Goal: Information Seeking & Learning: Compare options

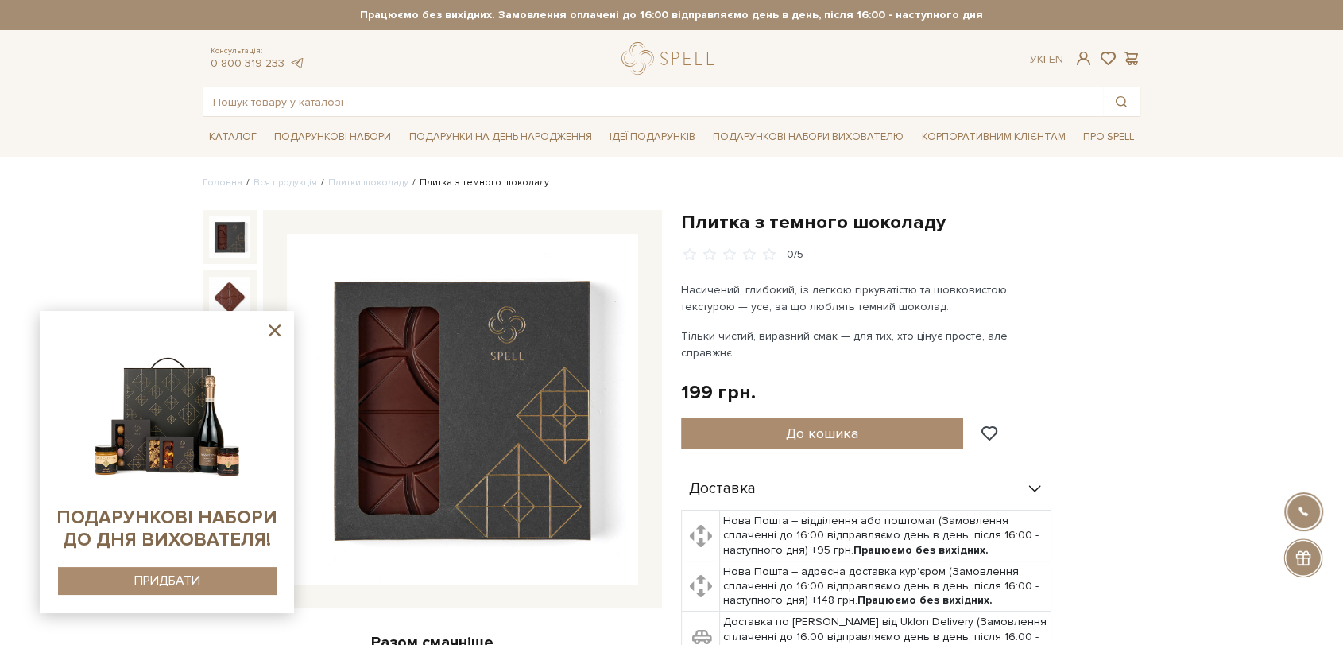
drag, startPoint x: 626, startPoint y: 79, endPoint x: 619, endPoint y: 88, distance: 11.9
click at [620, 85] on div "Консультація: 0 800 319 233 Ук | En | #подарунок #Колекція до Дня Народження #к…" at bounding box center [671, 79] width 957 height 75
click at [618, 90] on input "text" at bounding box center [653, 101] width 900 height 29
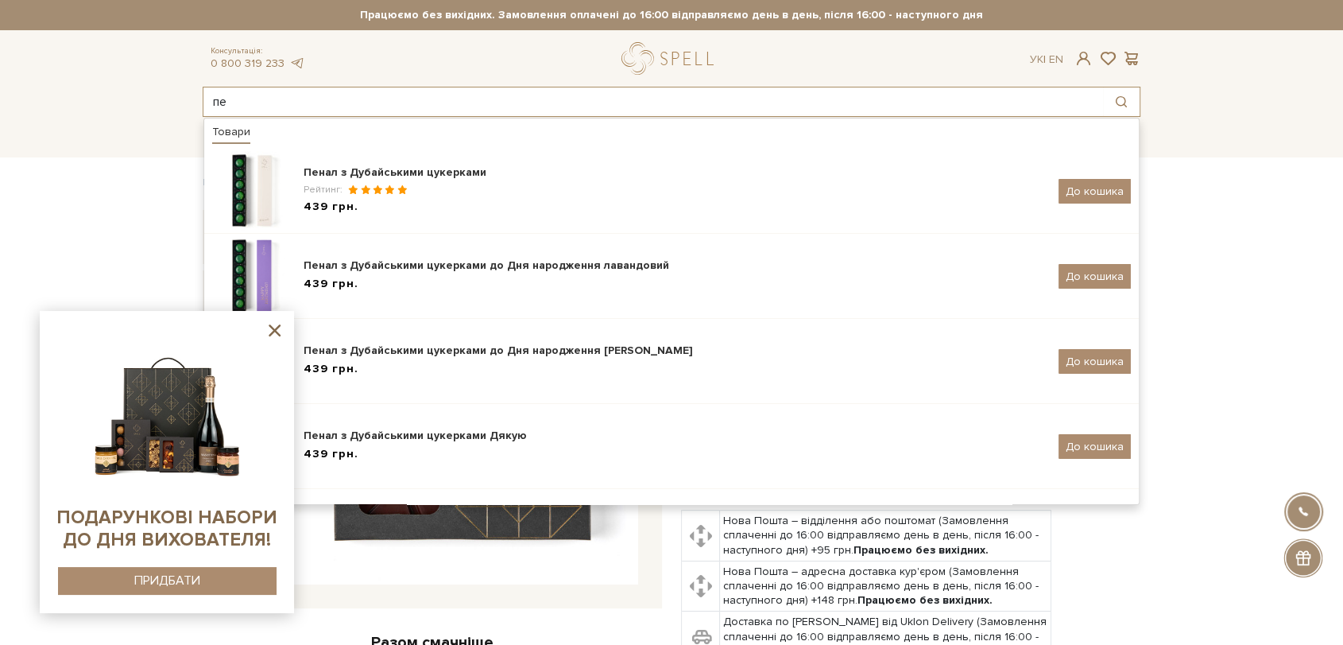
type input "п"
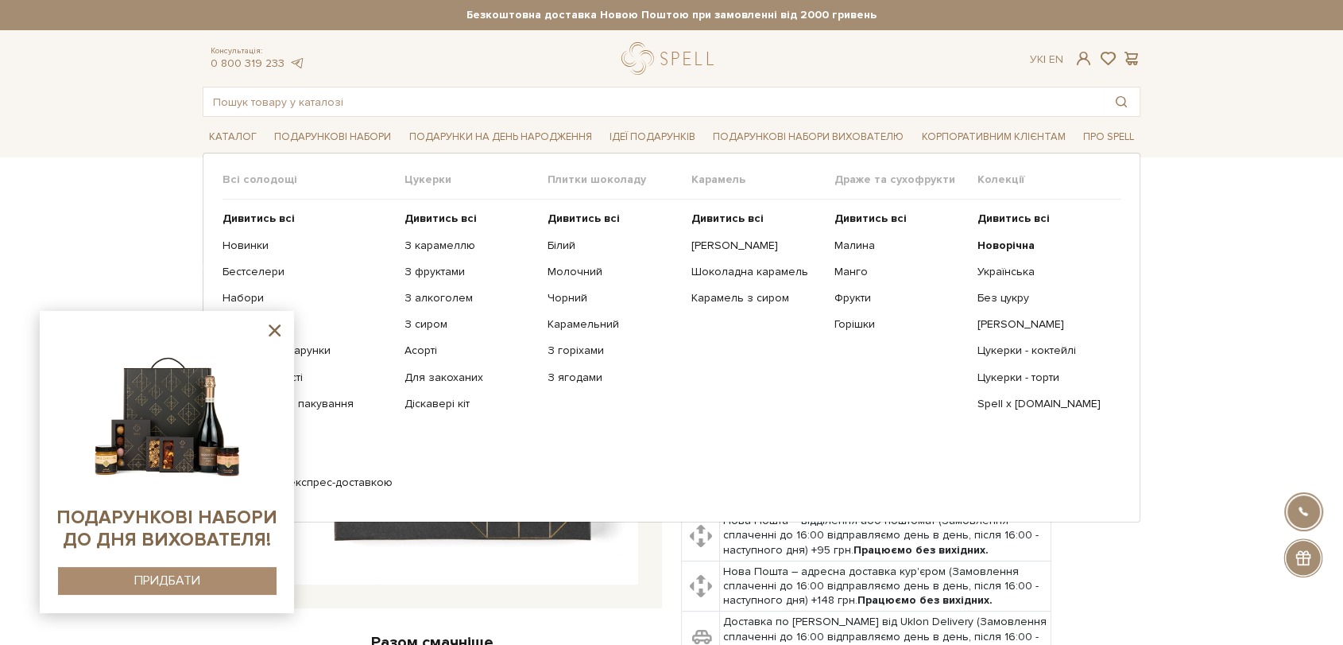
click at [432, 206] on ul "Дивитись всі З карамеллю З фруктами З алкоголем З сиром Асорті" at bounding box center [476, 350] width 143 height 302
click at [428, 215] on b "Дивитись всі" at bounding box center [441, 218] width 72 height 14
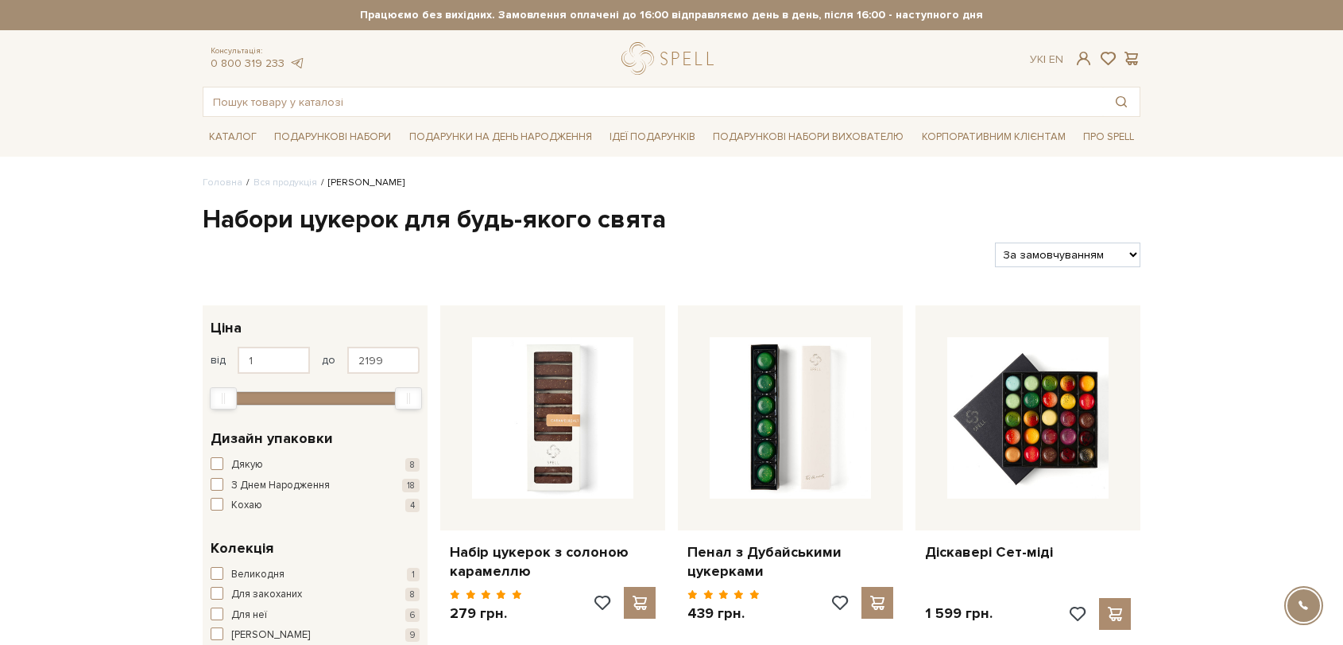
drag, startPoint x: 0, startPoint y: 0, endPoint x: 1075, endPoint y: 264, distance: 1107.3
click at [1067, 251] on select "За замовчуванням За Ціною (зростання) За Ціною (зменшення) Новинки За популярні…" at bounding box center [1067, 254] width 145 height 25
select select "https://spellchocolate.com/our-productions/seti-cukerok/?sort=p.price&order=ASC"
click at [995, 242] on select "За замовчуванням За Ціною (зростання) За Ціною (зменшення) Новинки За популярні…" at bounding box center [1067, 254] width 145 height 25
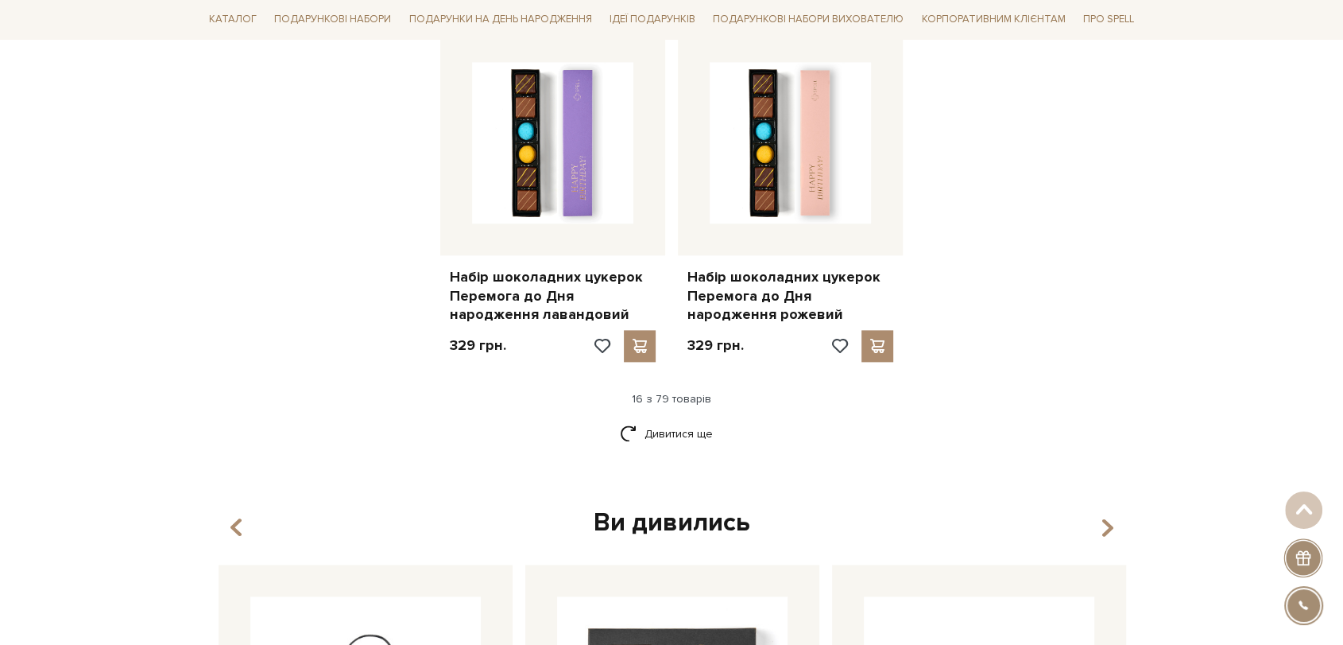
scroll to position [2031, 0]
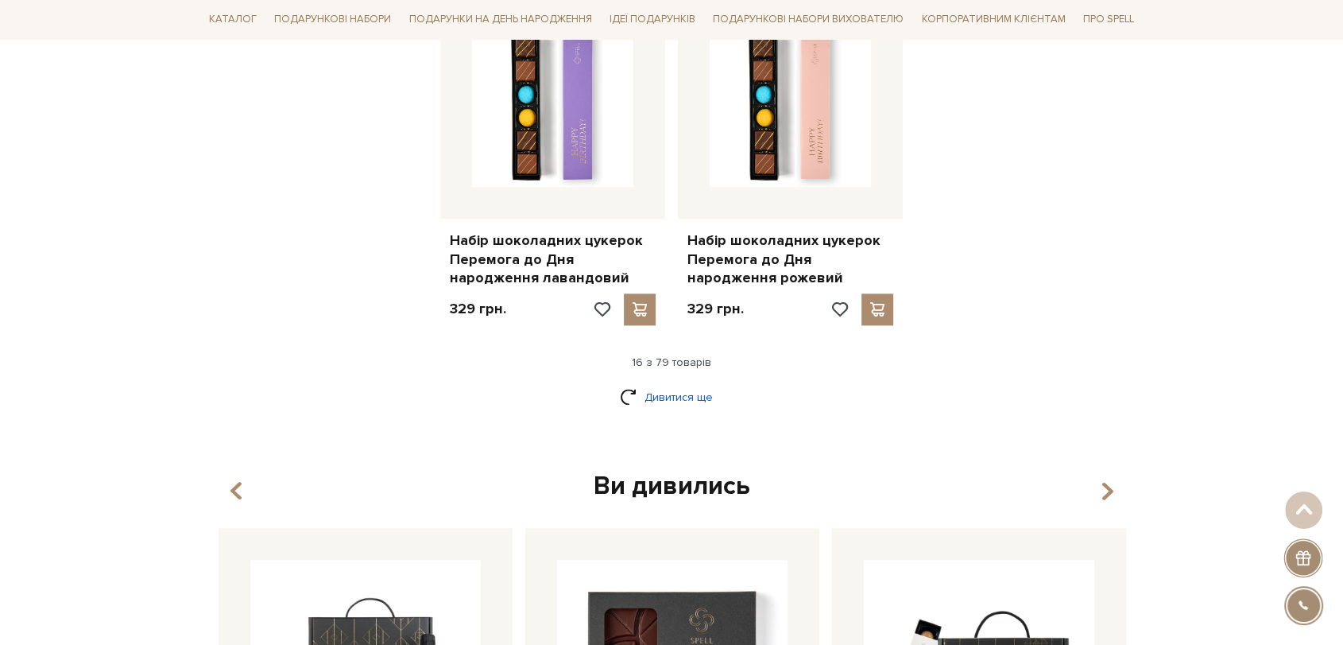
click at [627, 396] on link "Дивитися ще" at bounding box center [671, 397] width 103 height 28
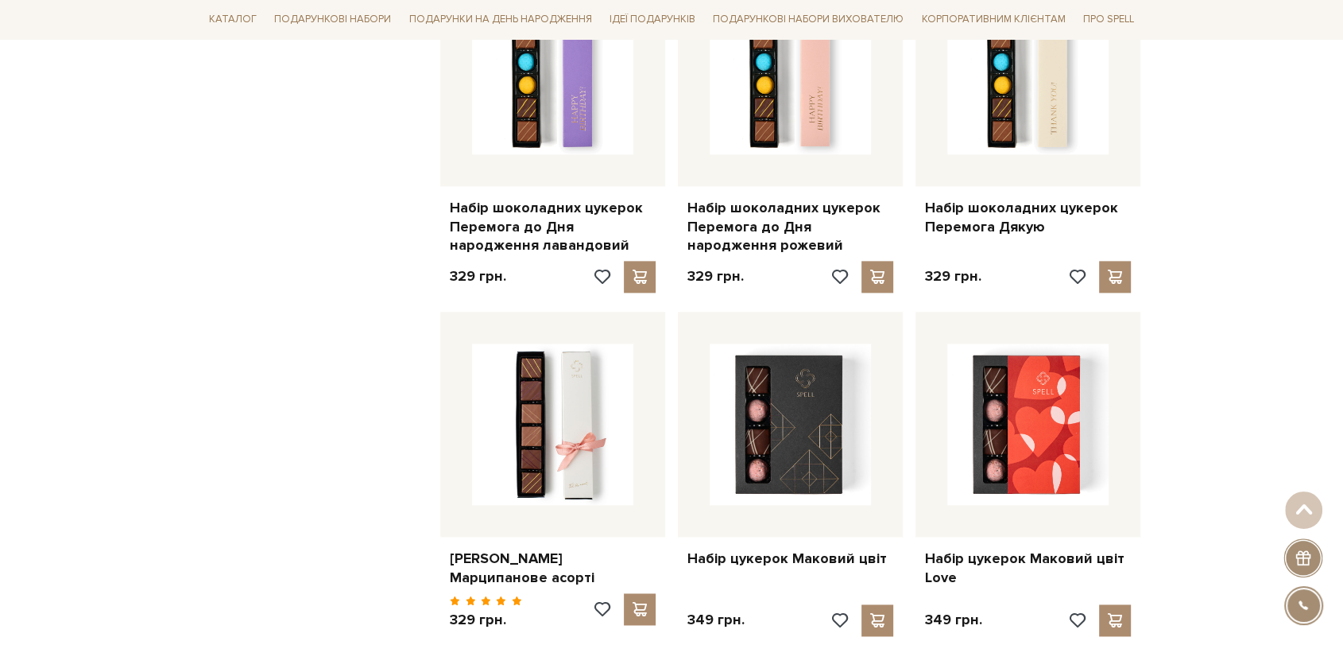
scroll to position [2119, 0]
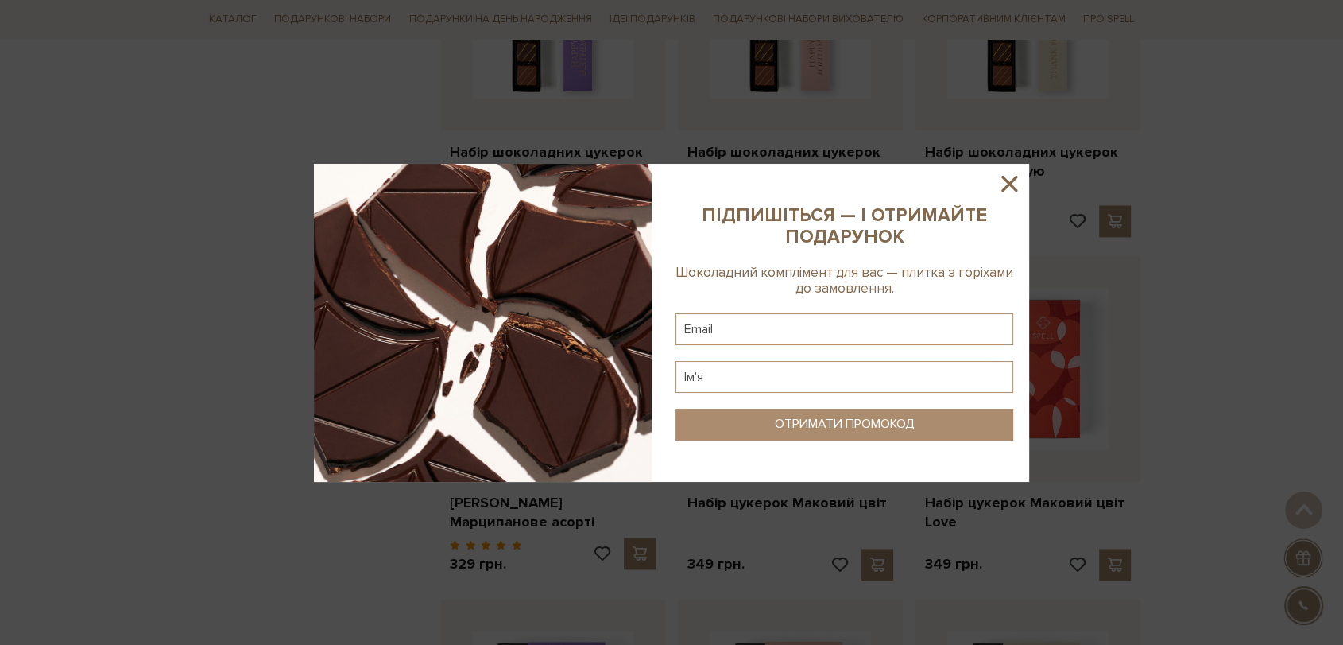
click at [1006, 189] on icon at bounding box center [1009, 183] width 27 height 27
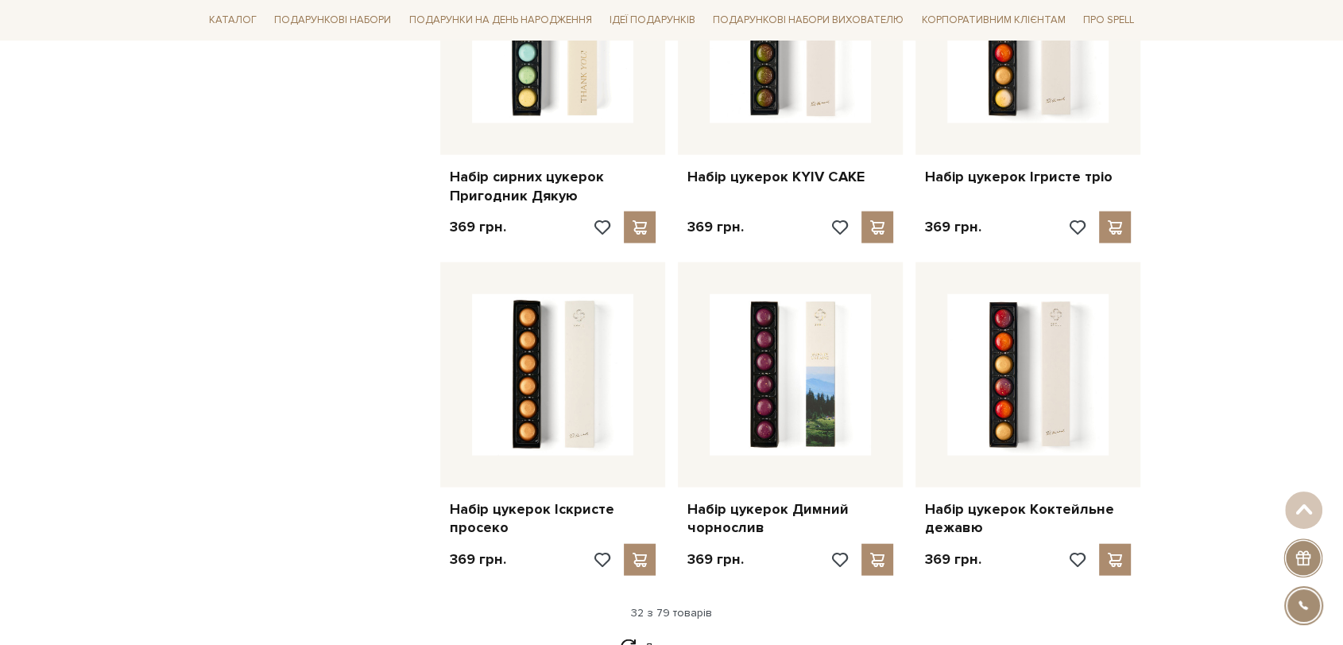
scroll to position [3532, 0]
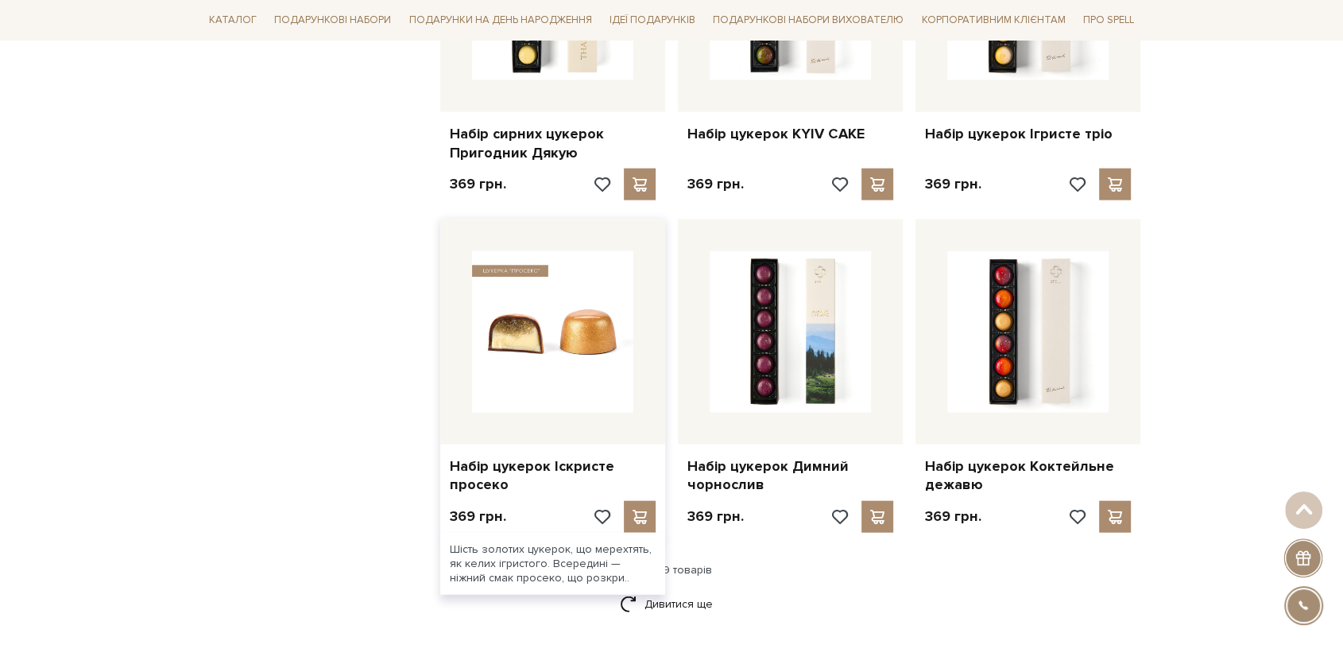
click at [513, 354] on img at bounding box center [552, 331] width 161 height 161
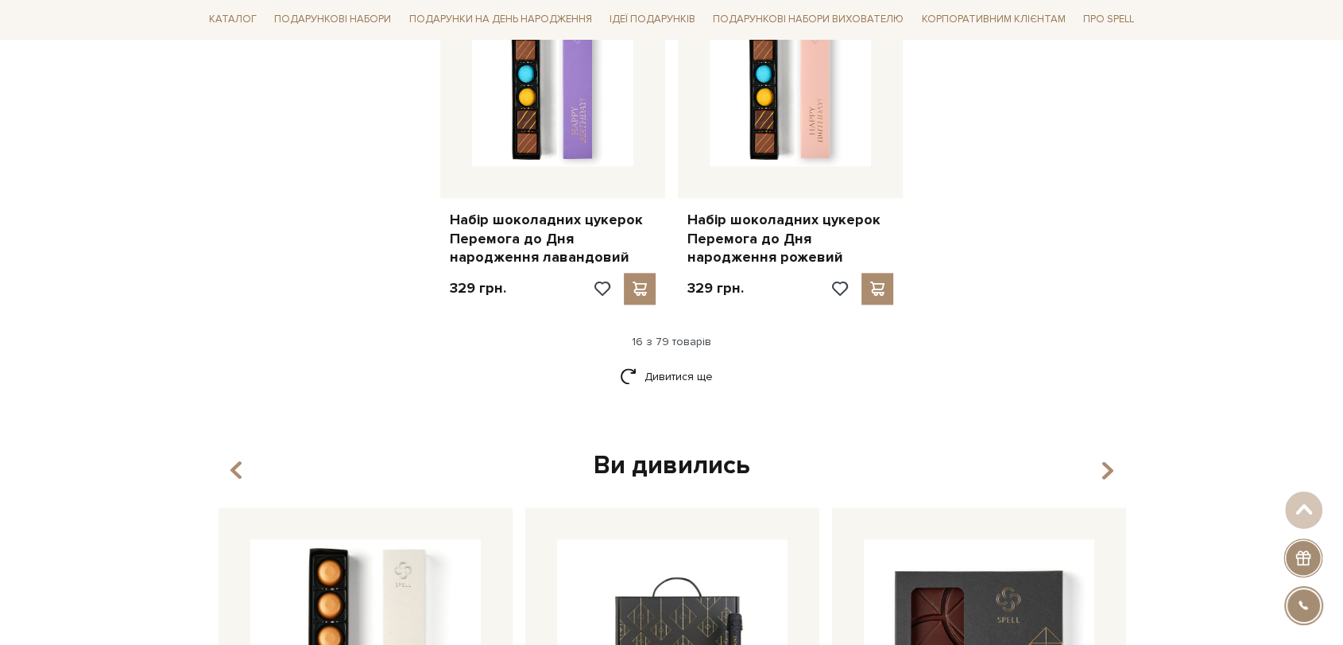
scroll to position [2077, 0]
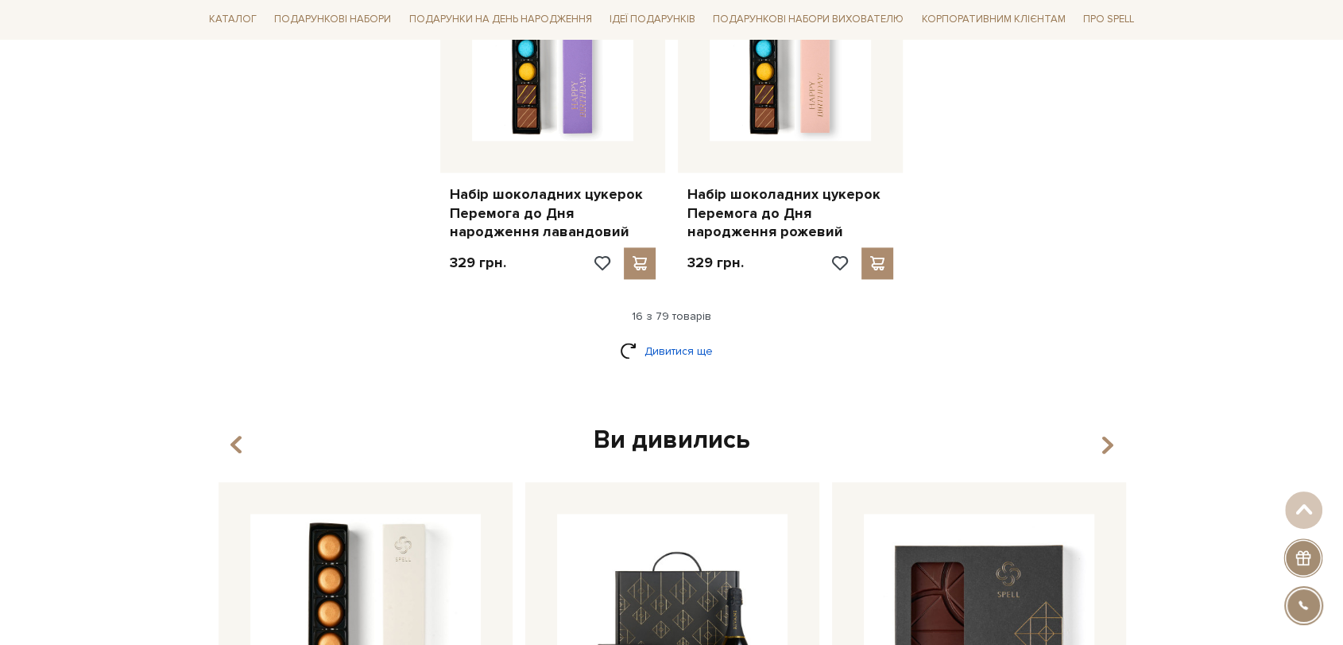
click at [692, 354] on link "Дивитися ще" at bounding box center [671, 351] width 103 height 28
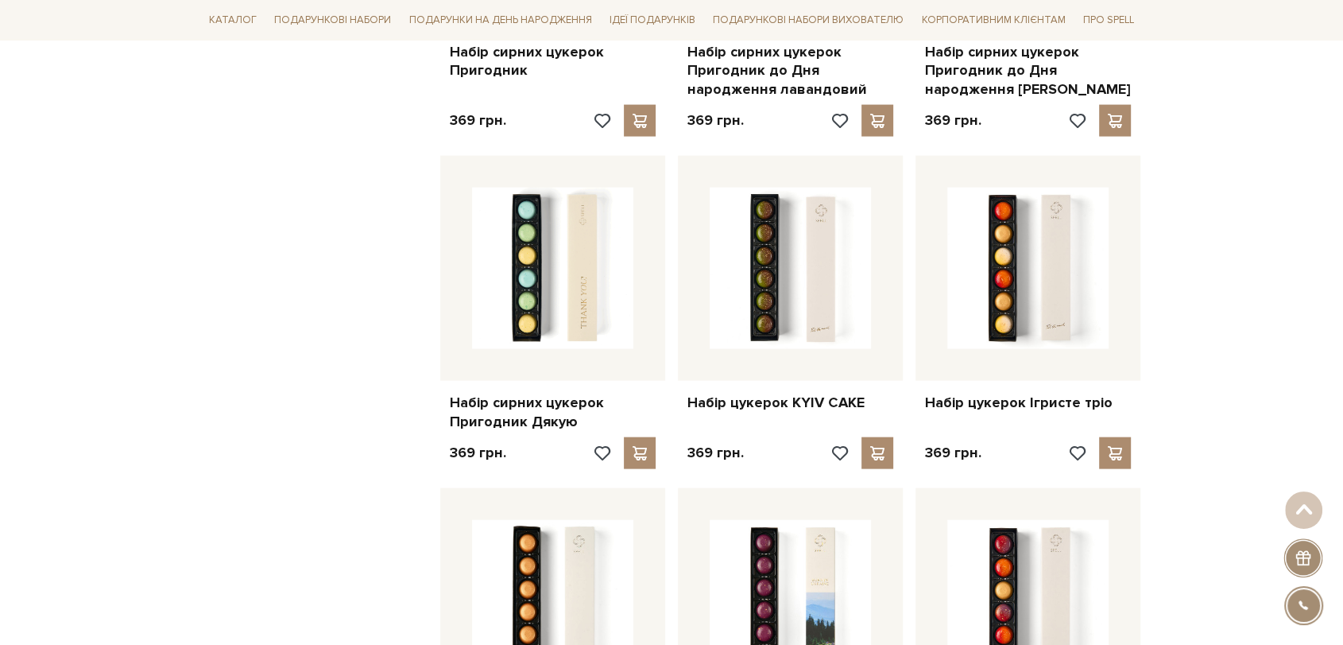
scroll to position [3402, 0]
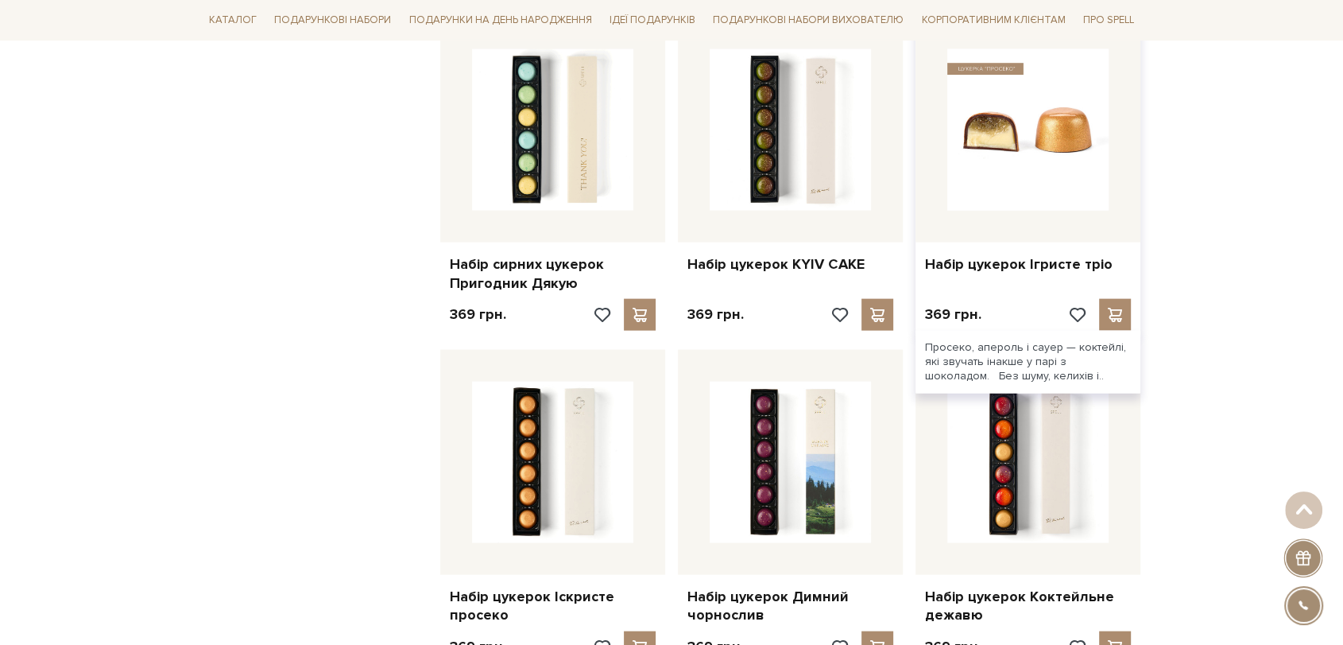
click at [1049, 173] on img at bounding box center [1027, 129] width 161 height 161
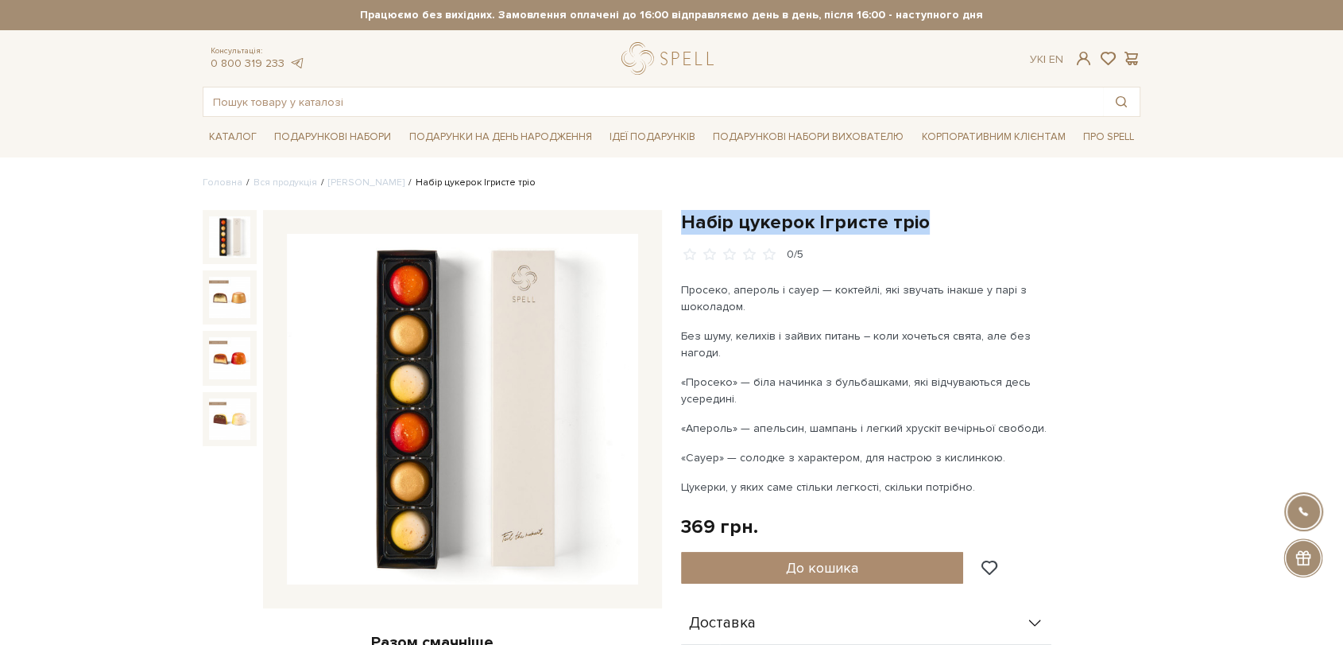
drag, startPoint x: 682, startPoint y: 220, endPoint x: 921, endPoint y: 217, distance: 239.3
click at [921, 217] on h1 "Набір цукерок Ігристе тріо" at bounding box center [910, 222] width 459 height 25
copy h1 "Набір цукерок Ігристе тріо"
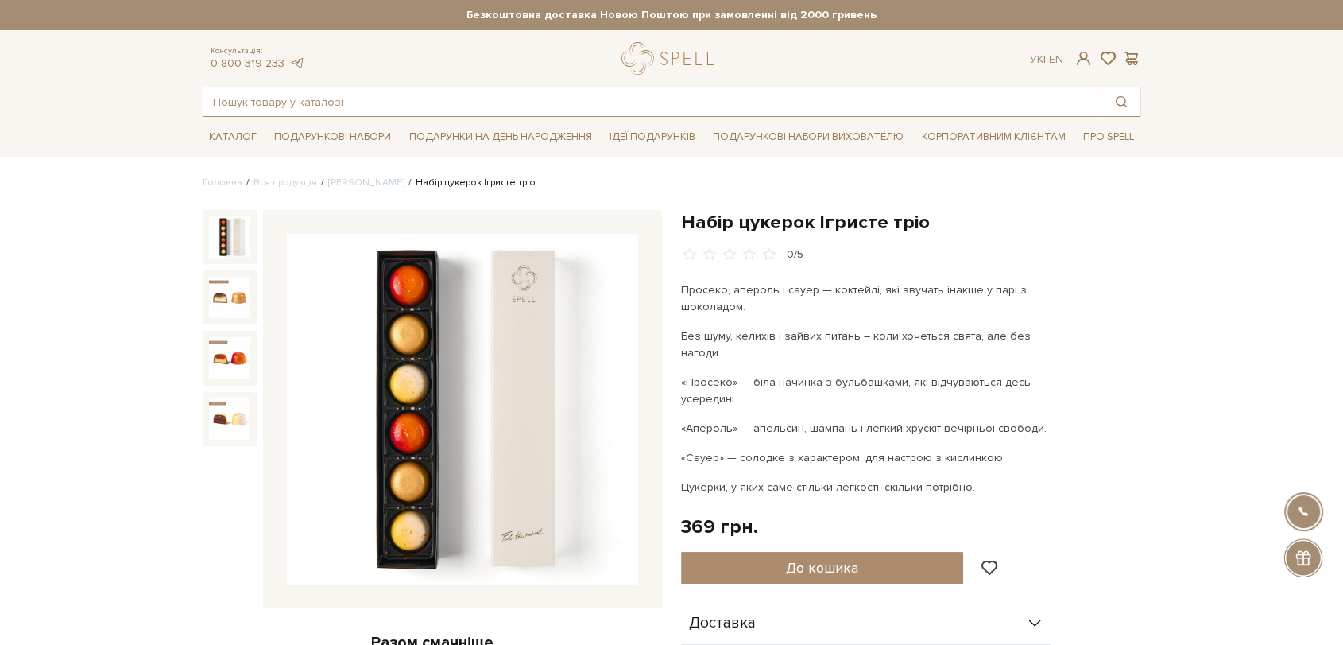
click at [471, 97] on input "text" at bounding box center [653, 101] width 900 height 29
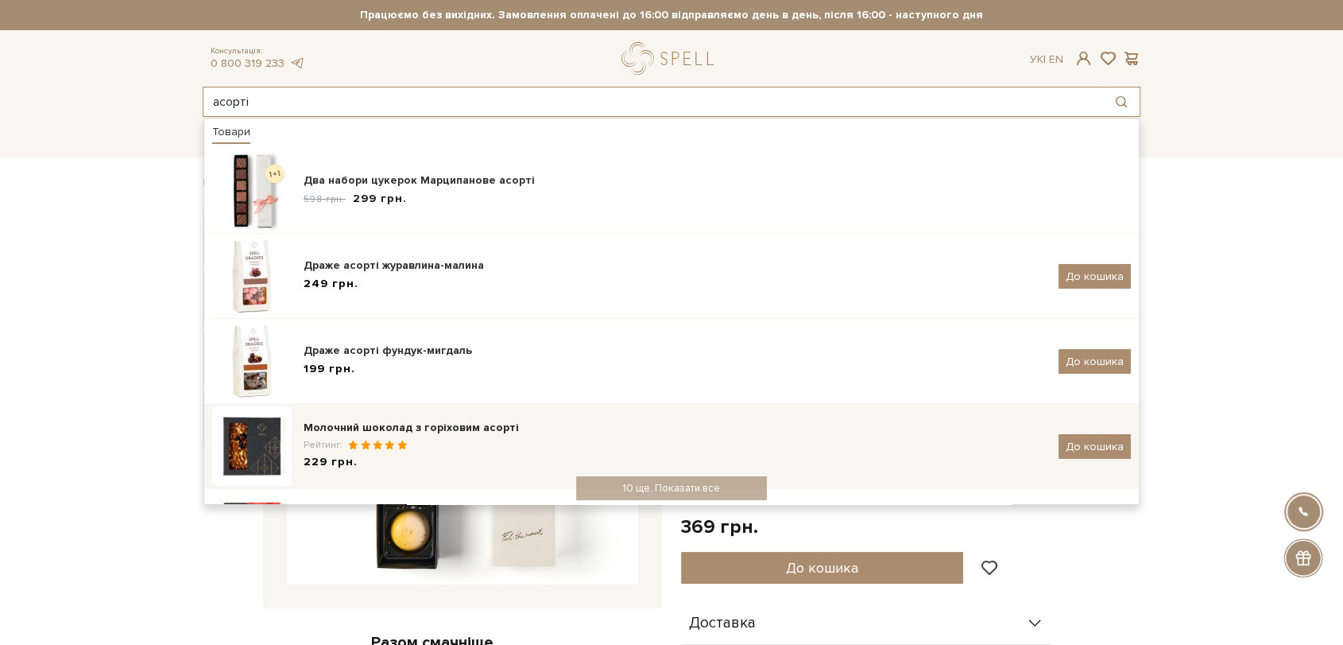
type input "асорті"
click at [482, 436] on div "Молочний шоколад з горіховим асорті Рейтинг: 229 грн." at bounding box center [675, 446] width 743 height 53
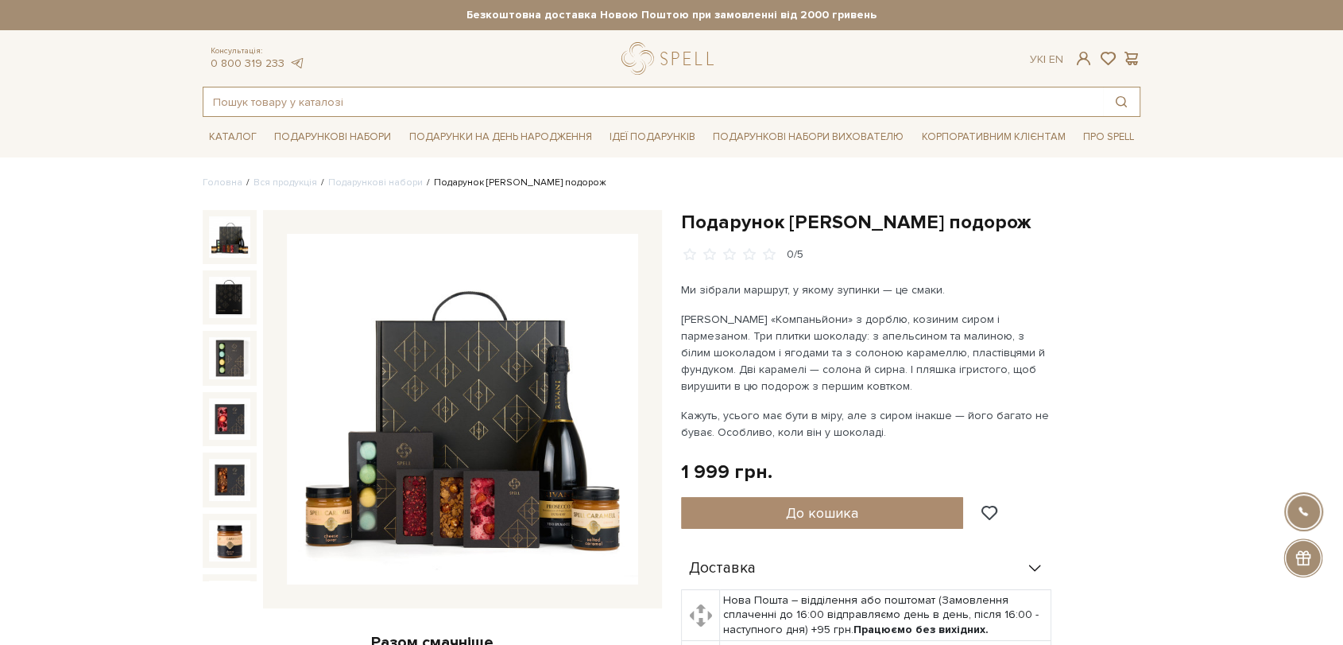
click at [641, 99] on input "text" at bounding box center [653, 101] width 900 height 29
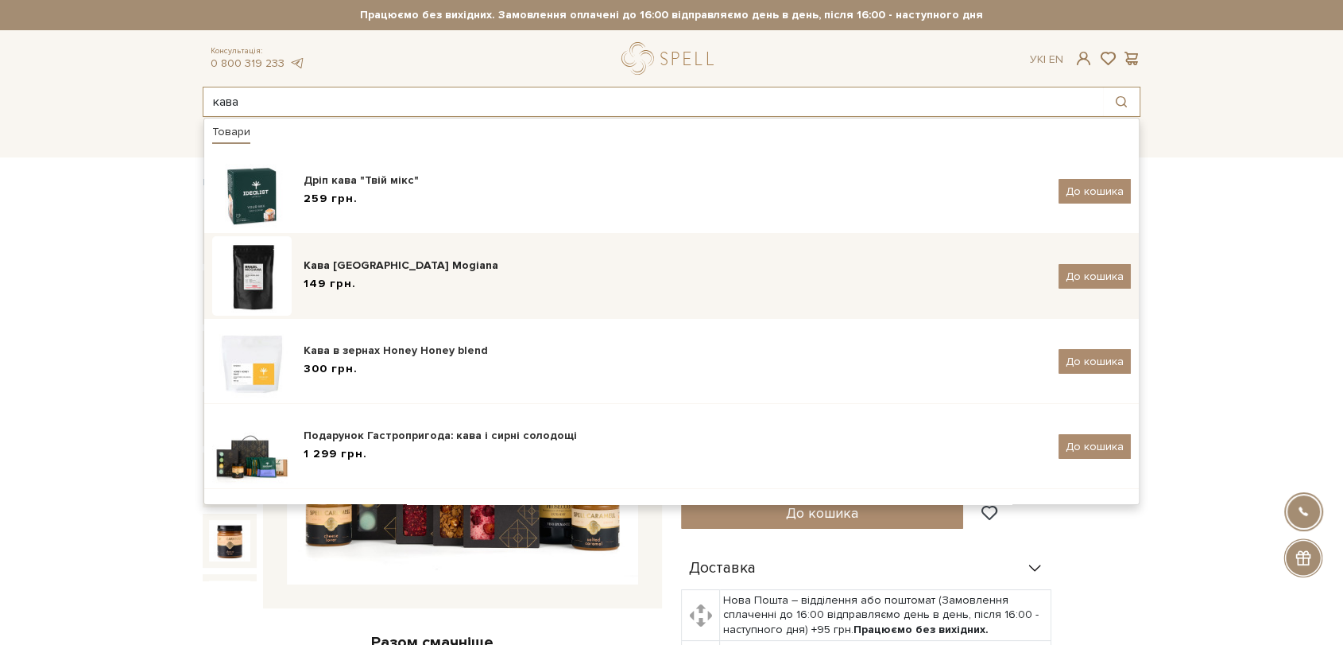
type input "кава"
click at [509, 255] on div "Кава Brazil Mogiana 149 грн. До кошика" at bounding box center [671, 275] width 919 height 79
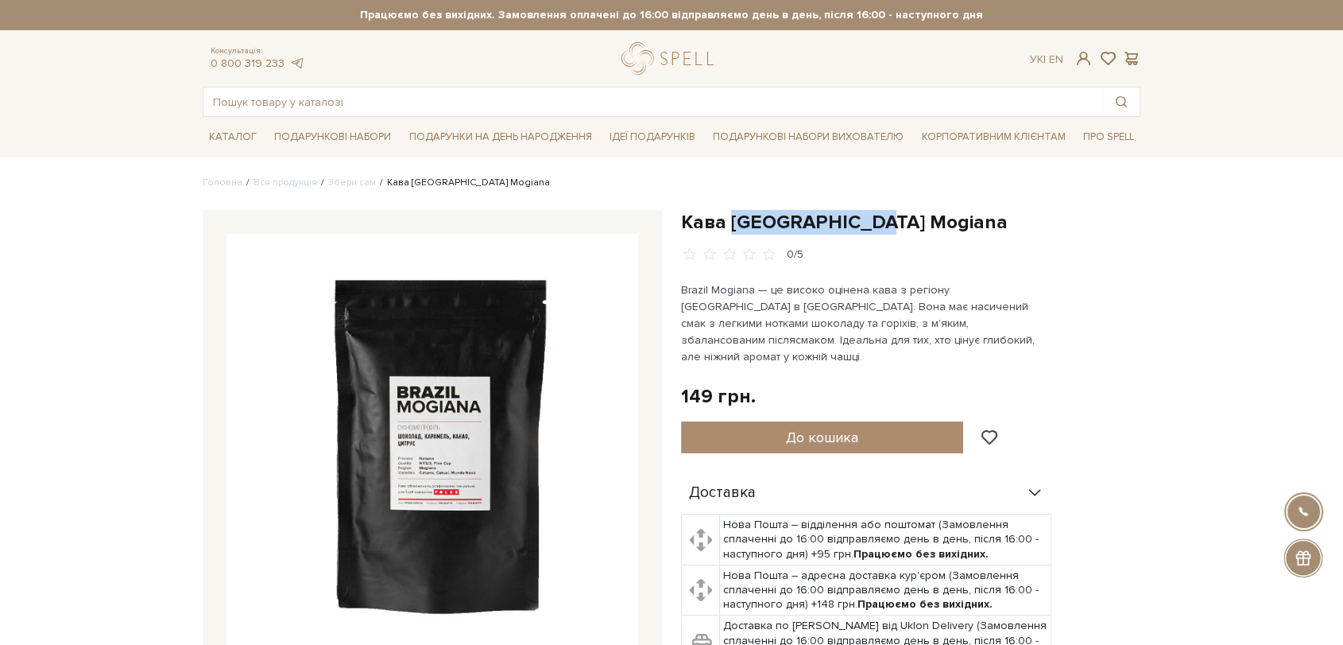
drag, startPoint x: 731, startPoint y: 216, endPoint x: 866, endPoint y: 230, distance: 135.8
click at [866, 230] on h1 "Кава [GEOGRAPHIC_DATA] Mogiana" at bounding box center [910, 222] width 459 height 25
copy h1 "Brazil Mogiana"
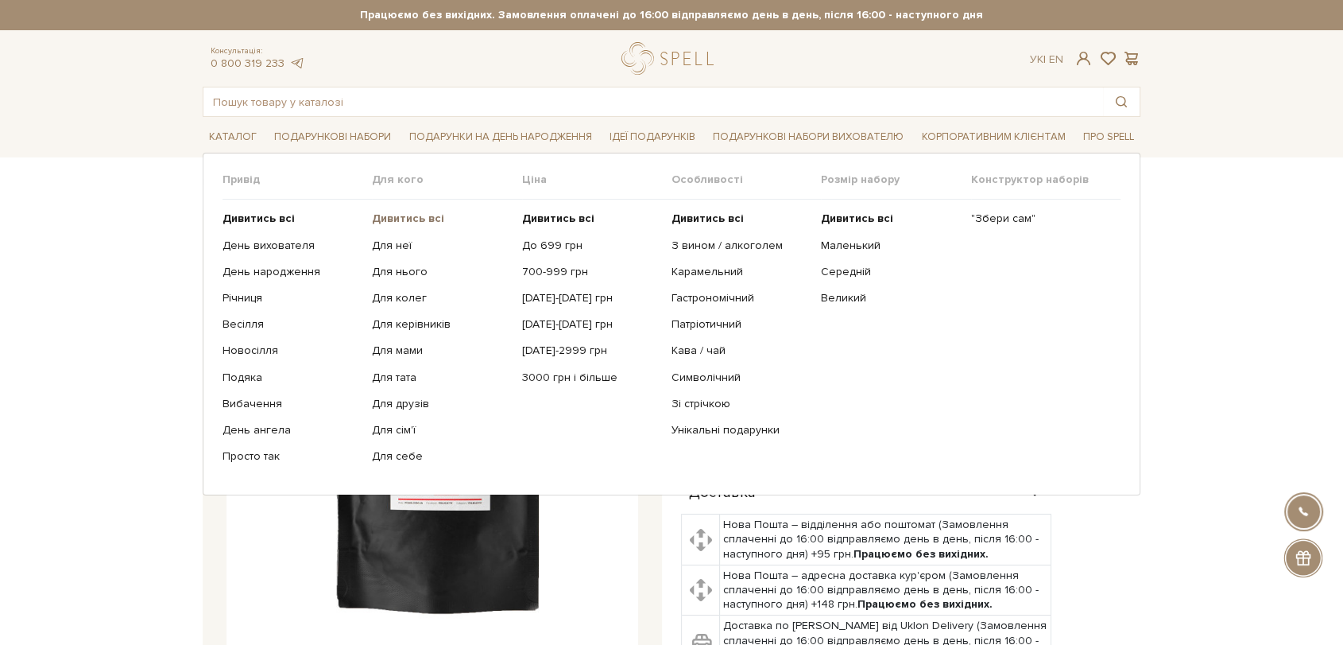
click at [410, 216] on b "Дивитись всі" at bounding box center [408, 218] width 72 height 14
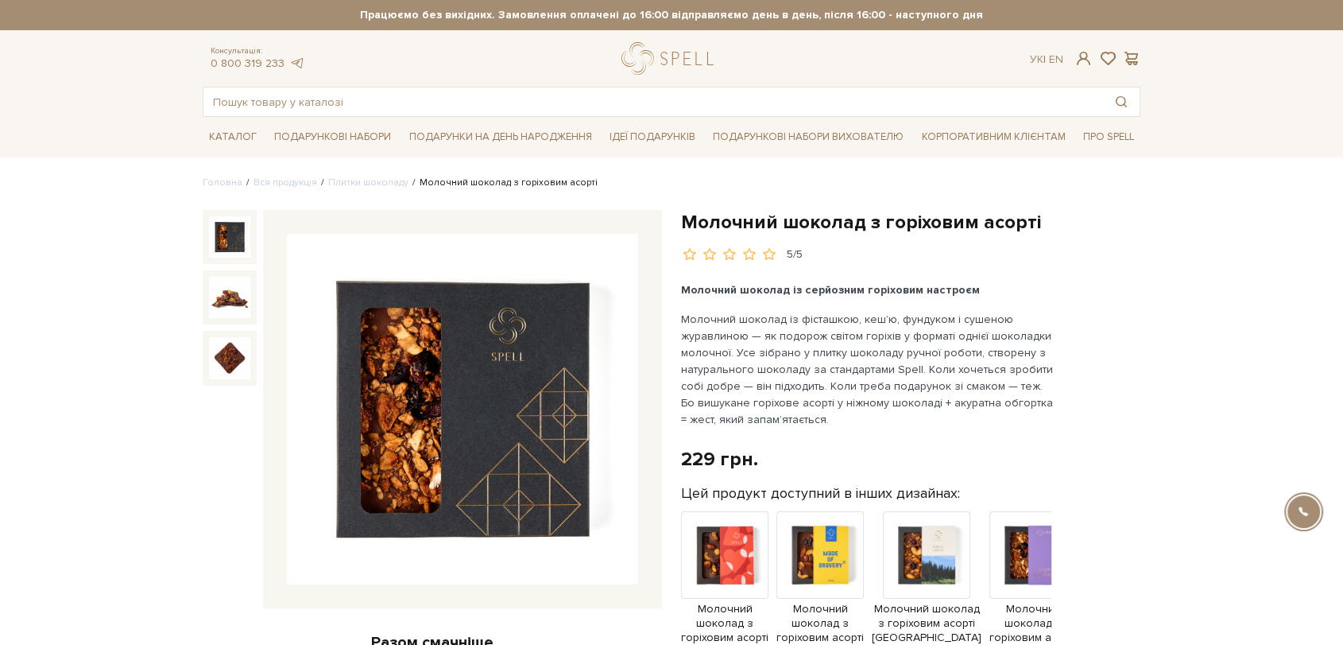
click at [513, 360] on img at bounding box center [462, 409] width 351 height 351
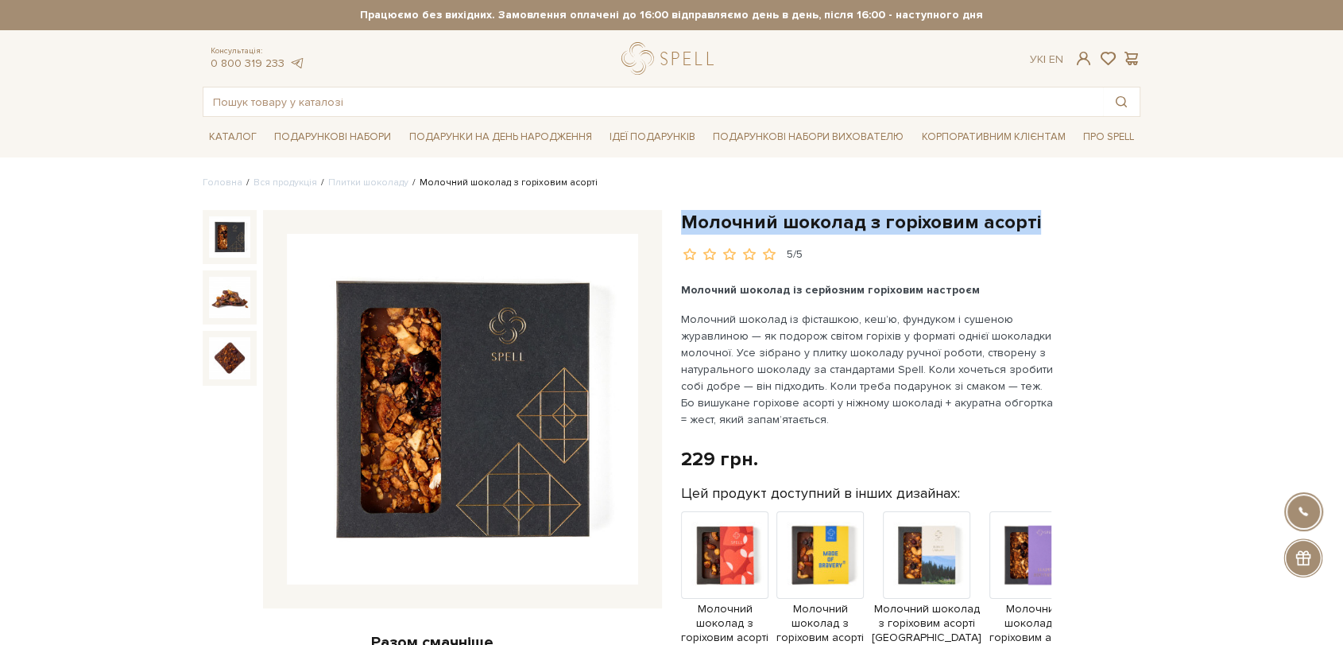
drag, startPoint x: 681, startPoint y: 223, endPoint x: 1155, endPoint y: 212, distance: 473.8
copy h1 "Молочний шоколад з горіховим асорті"
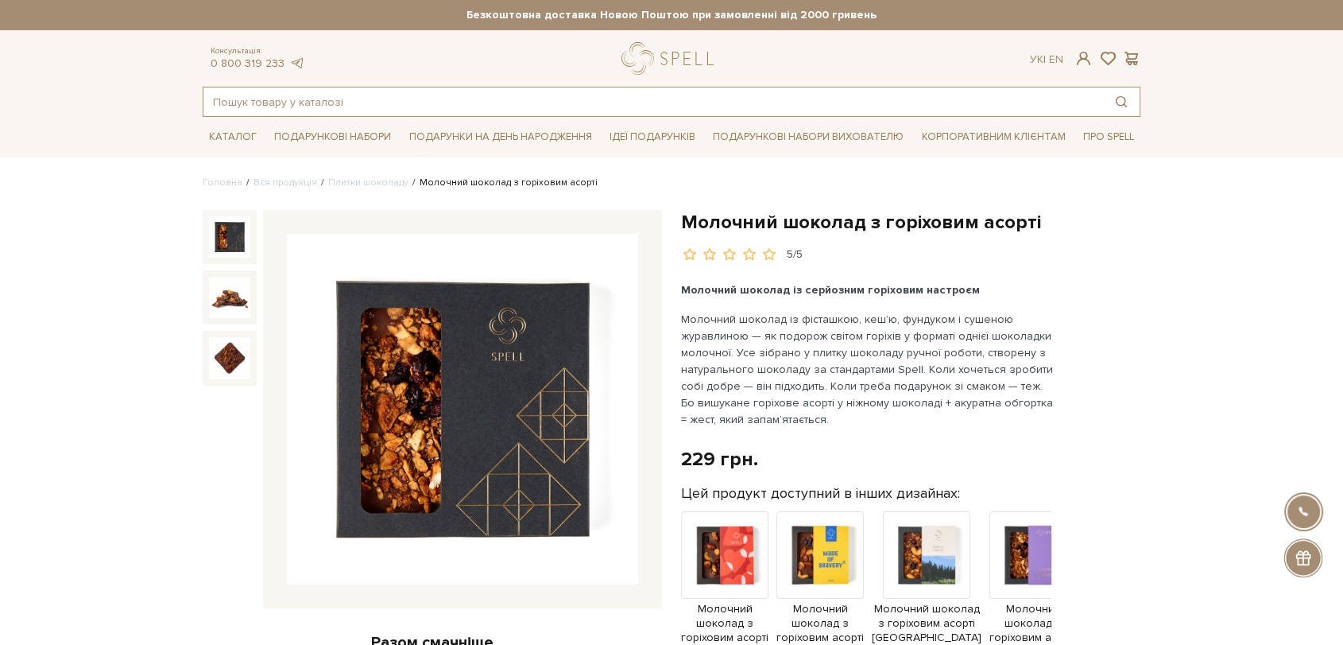
click at [579, 98] on input "text" at bounding box center [653, 101] width 900 height 29
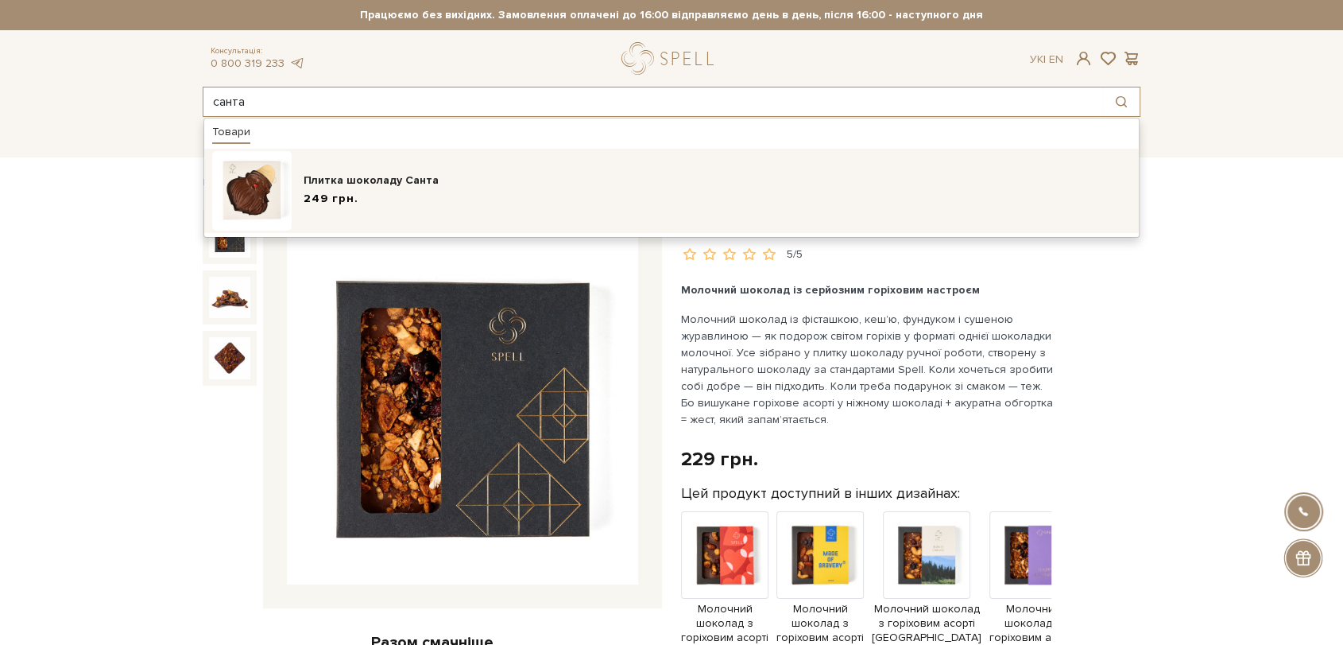
type input "санта"
click at [531, 180] on div "Плитка шоколаду Санта" at bounding box center [717, 180] width 827 height 16
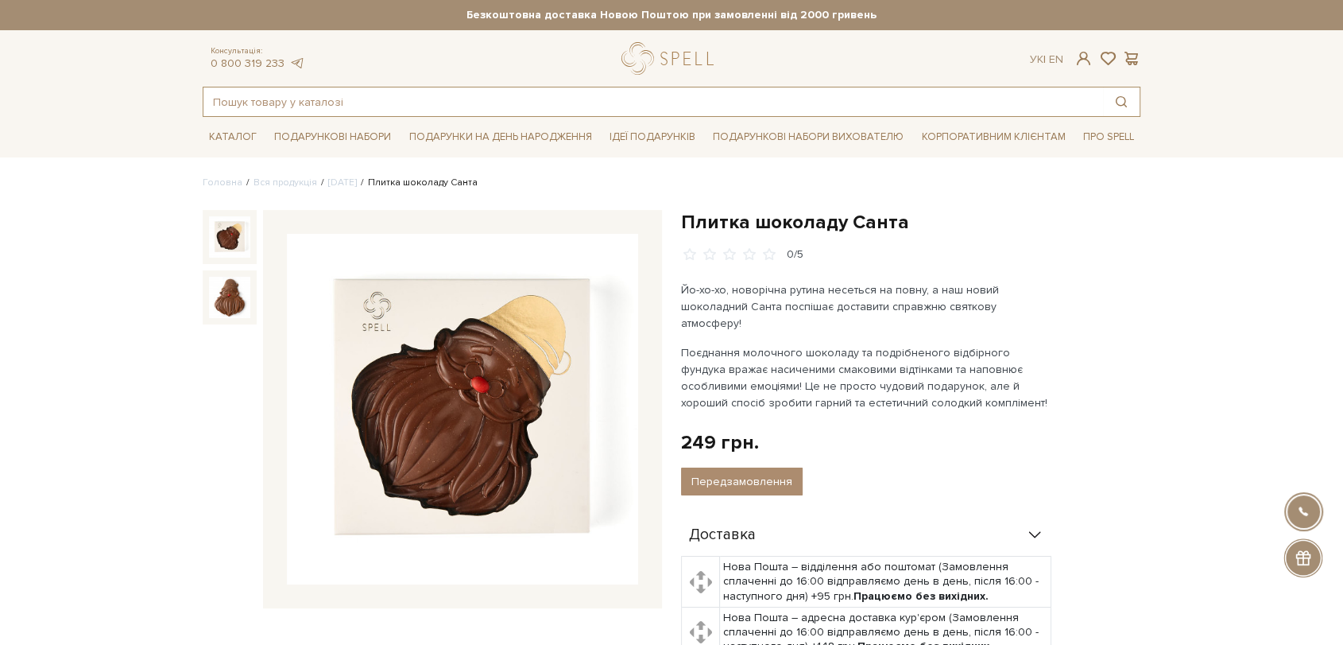
click at [426, 99] on input "text" at bounding box center [653, 101] width 900 height 29
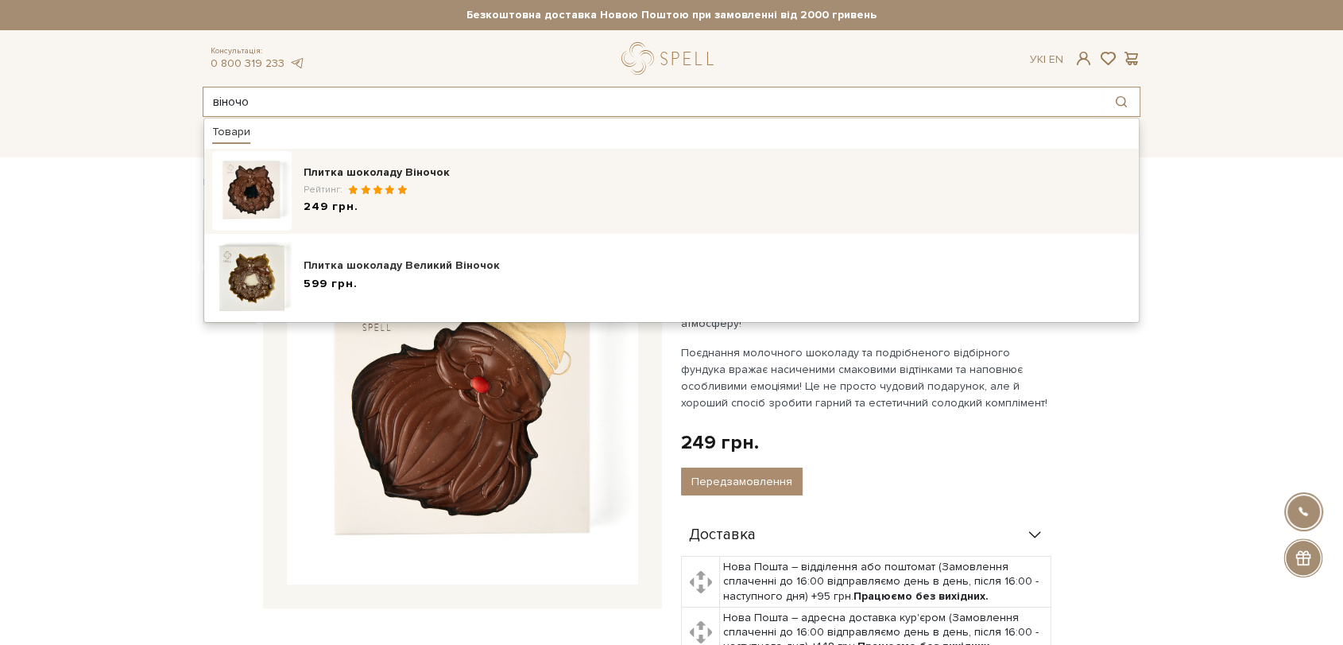
type input "віночо"
click at [466, 171] on div "Плитка шоколаду Віночок" at bounding box center [717, 173] width 827 height 16
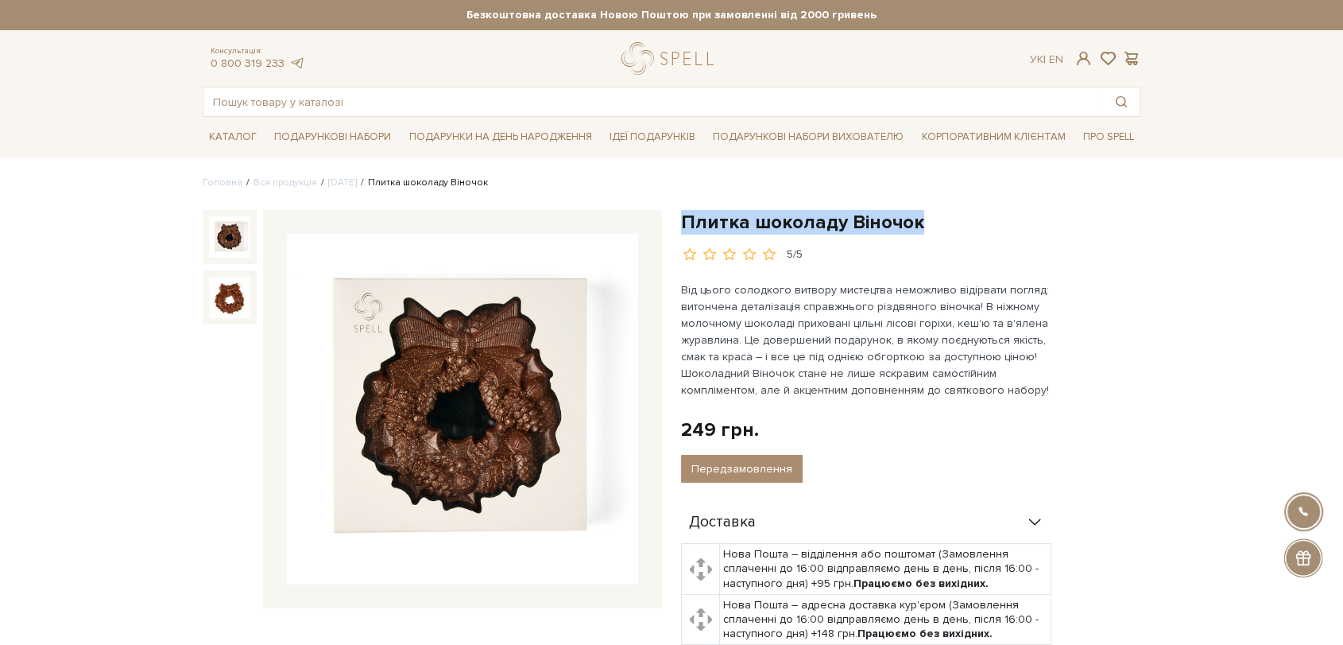
drag, startPoint x: 716, startPoint y: 216, endPoint x: 1025, endPoint y: 218, distance: 308.4
click at [1027, 218] on h1 "Плитка шоколаду Віночок" at bounding box center [910, 222] width 459 height 25
copy h1 "Плитка шоколаду Віночок"
click at [461, 422] on img at bounding box center [462, 409] width 351 height 351
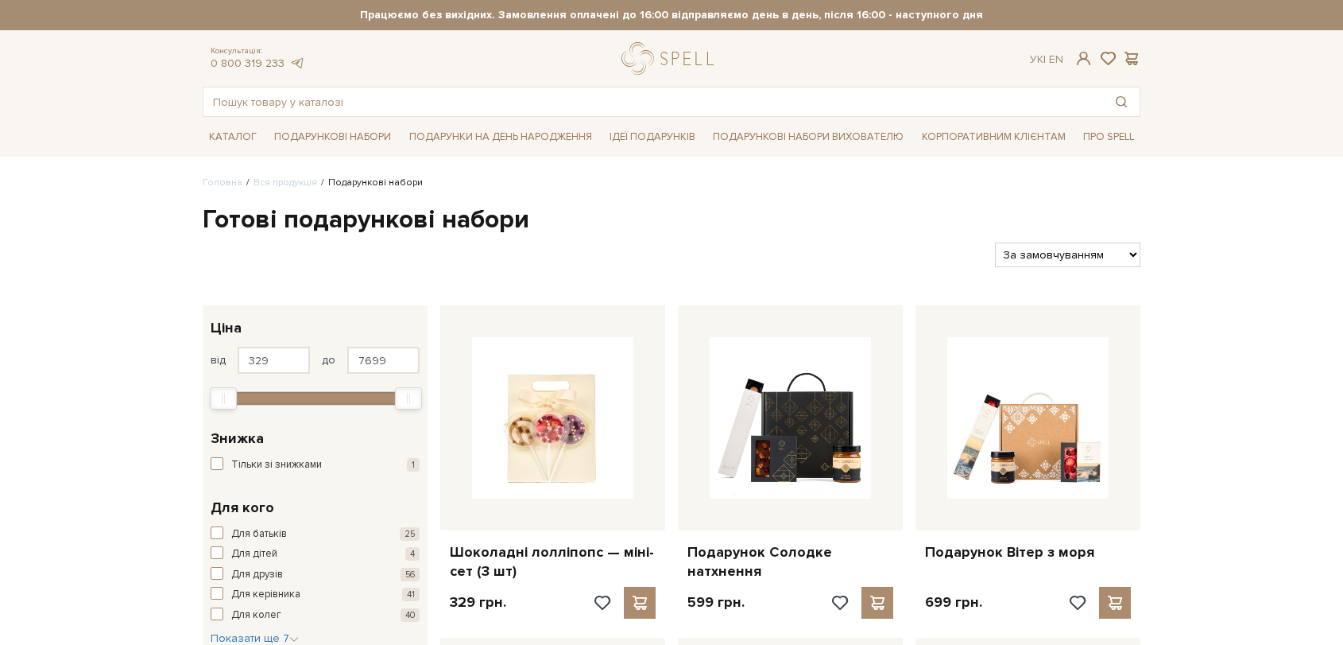
click at [1117, 256] on select "За замовчуванням За Ціною (зростання) За Ціною (зменшення) Новинки За популярні…" at bounding box center [1067, 254] width 145 height 25
select select "[URL][DOMAIN_NAME]"
click at [995, 242] on select "За замовчуванням За Ціною (зростання) За Ціною (зменшення) Новинки За популярні…" at bounding box center [1067, 254] width 145 height 25
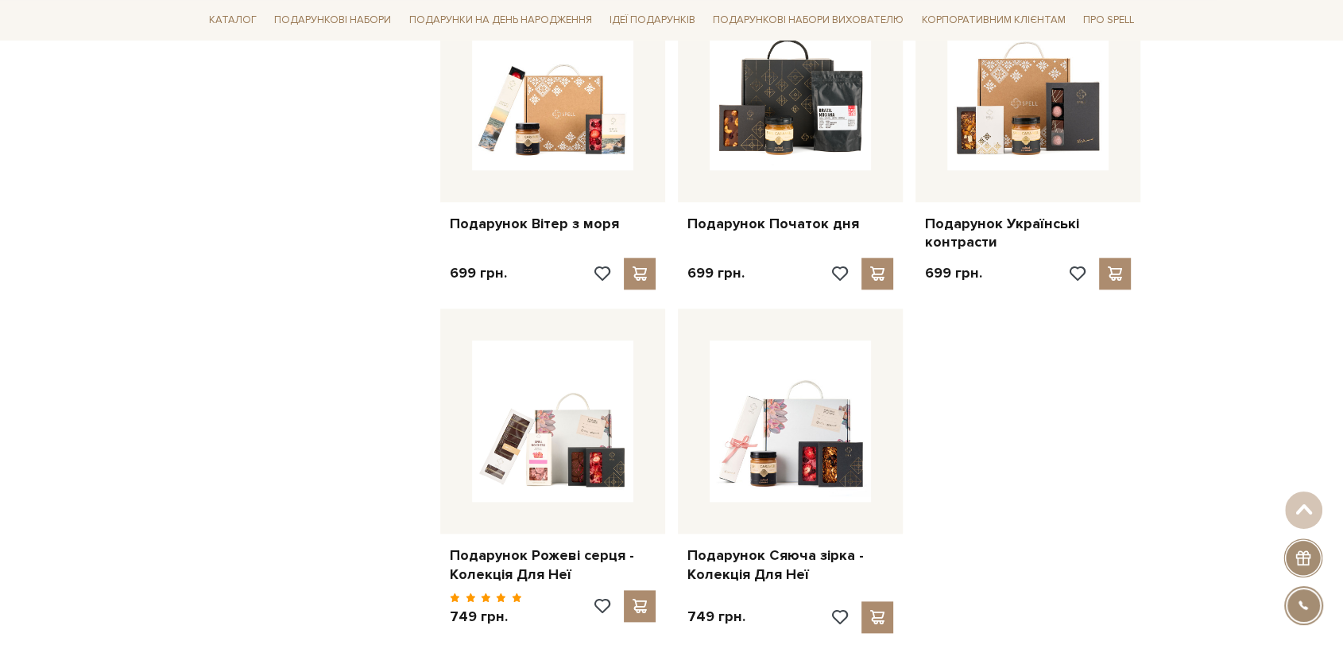
scroll to position [1766, 0]
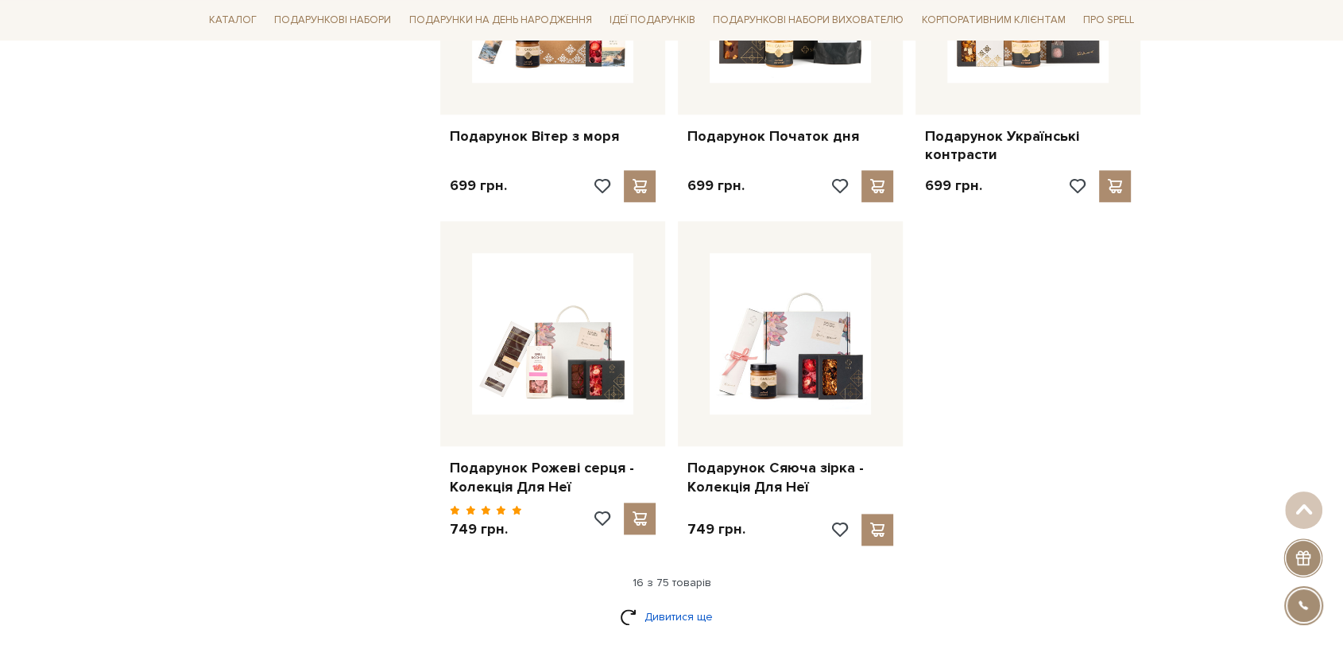
click at [660, 602] on link "Дивитися ще" at bounding box center [671, 616] width 103 height 28
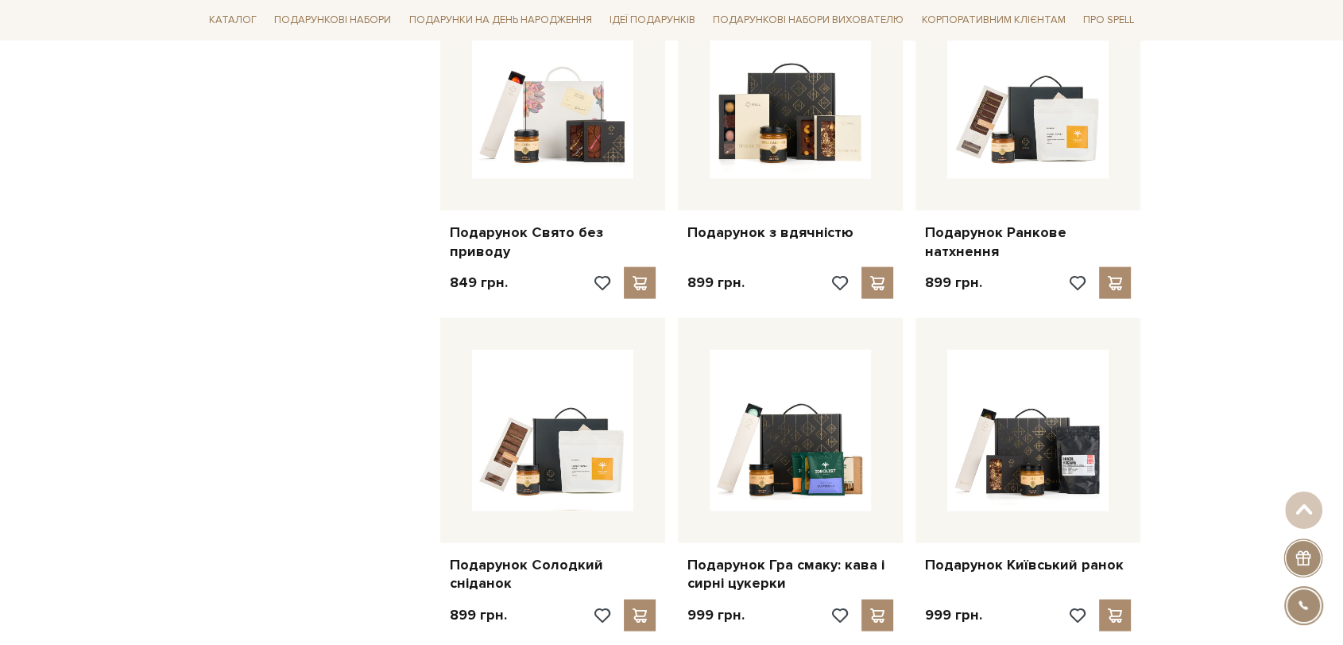
scroll to position [3444, 0]
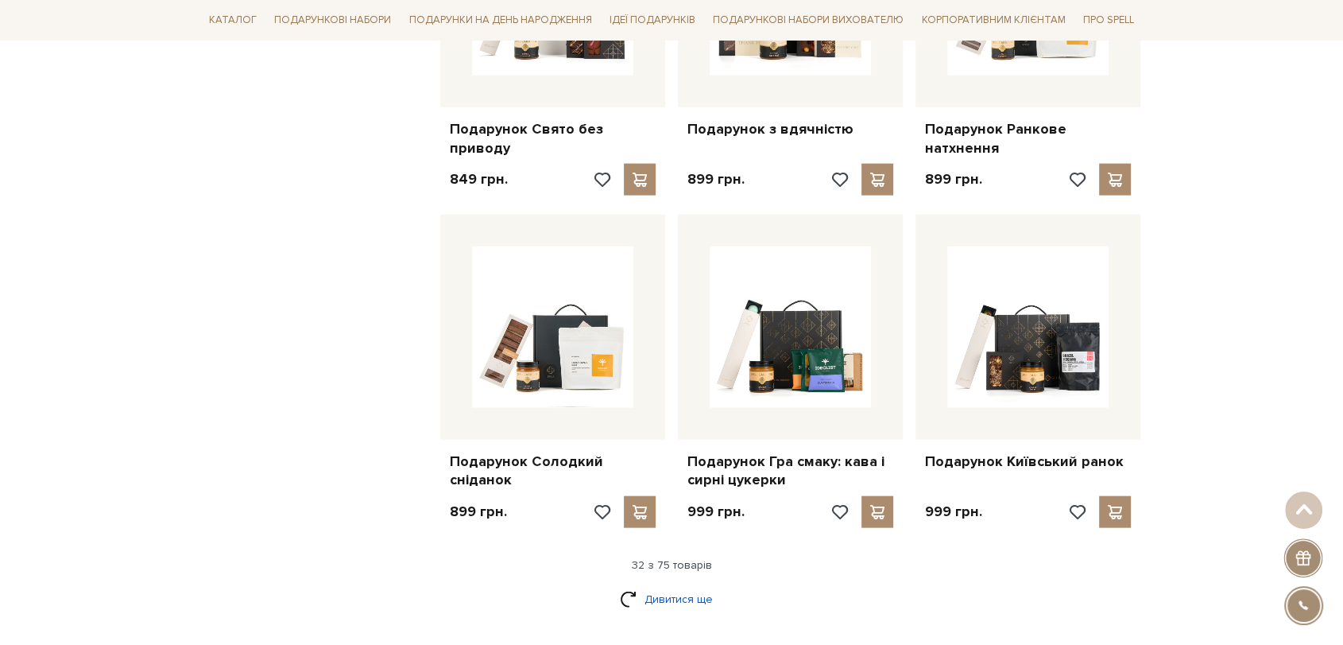
click at [677, 585] on link "Дивитися ще" at bounding box center [671, 599] width 103 height 28
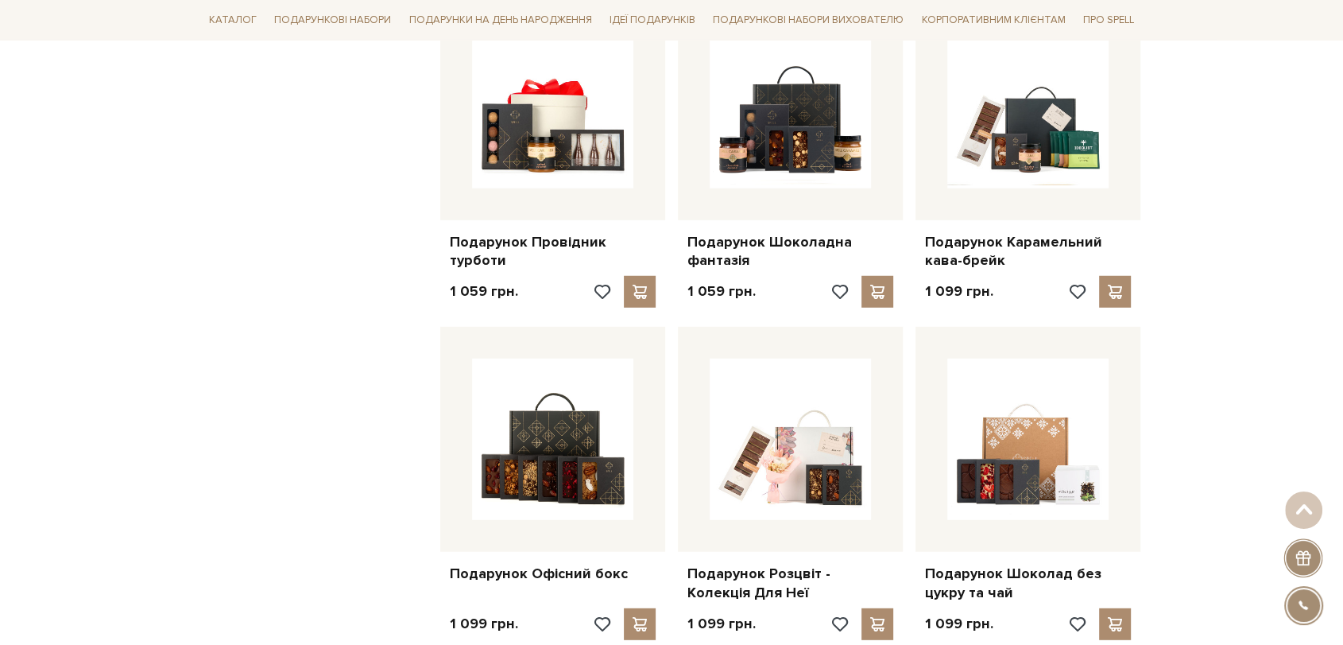
scroll to position [4503, 0]
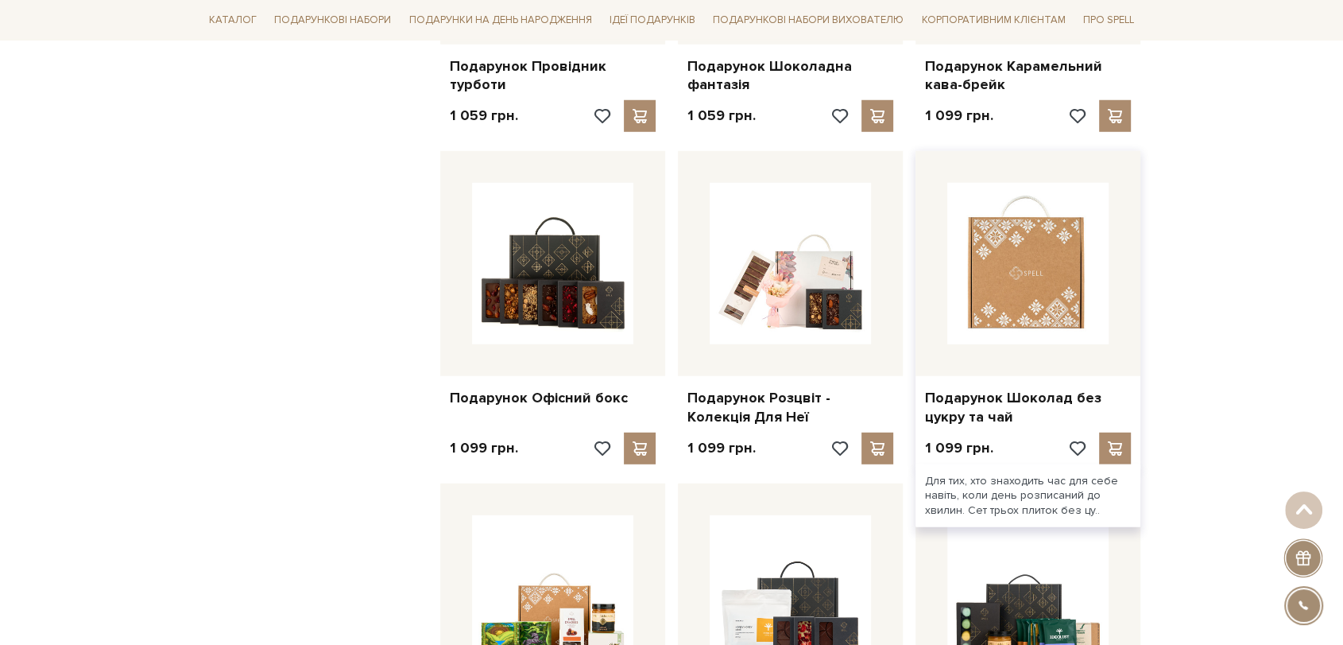
click at [999, 232] on img at bounding box center [1027, 263] width 161 height 161
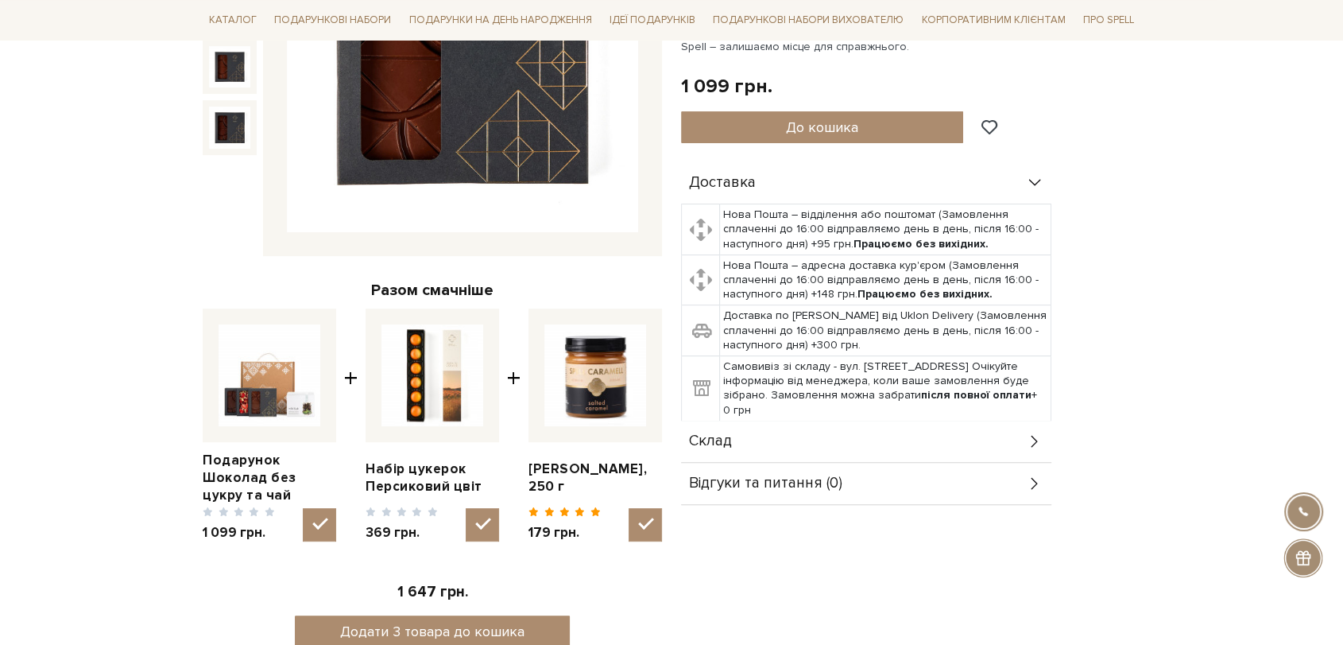
scroll to position [353, 0]
click at [850, 428] on div "Склад" at bounding box center [866, 440] width 370 height 41
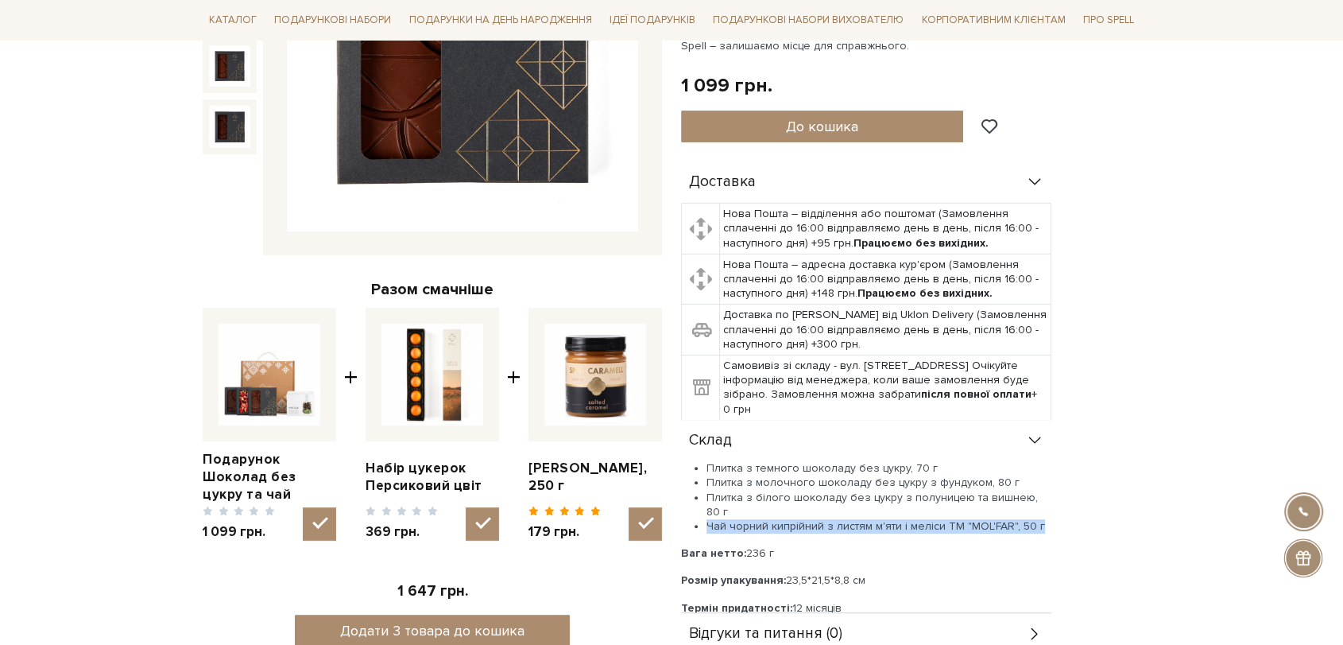
drag, startPoint x: 708, startPoint y: 509, endPoint x: 1100, endPoint y: 514, distance: 391.9
click at [1100, 514] on div "Доставка Нова Пошта – відділення або поштомат (Замовлення сплаченні до 16:00 ві…" at bounding box center [910, 408] width 459 height 494
copy li "Чай чорний кипрійний з листям м'яти і меліси ТМ "MOL'FAR", 50 г"
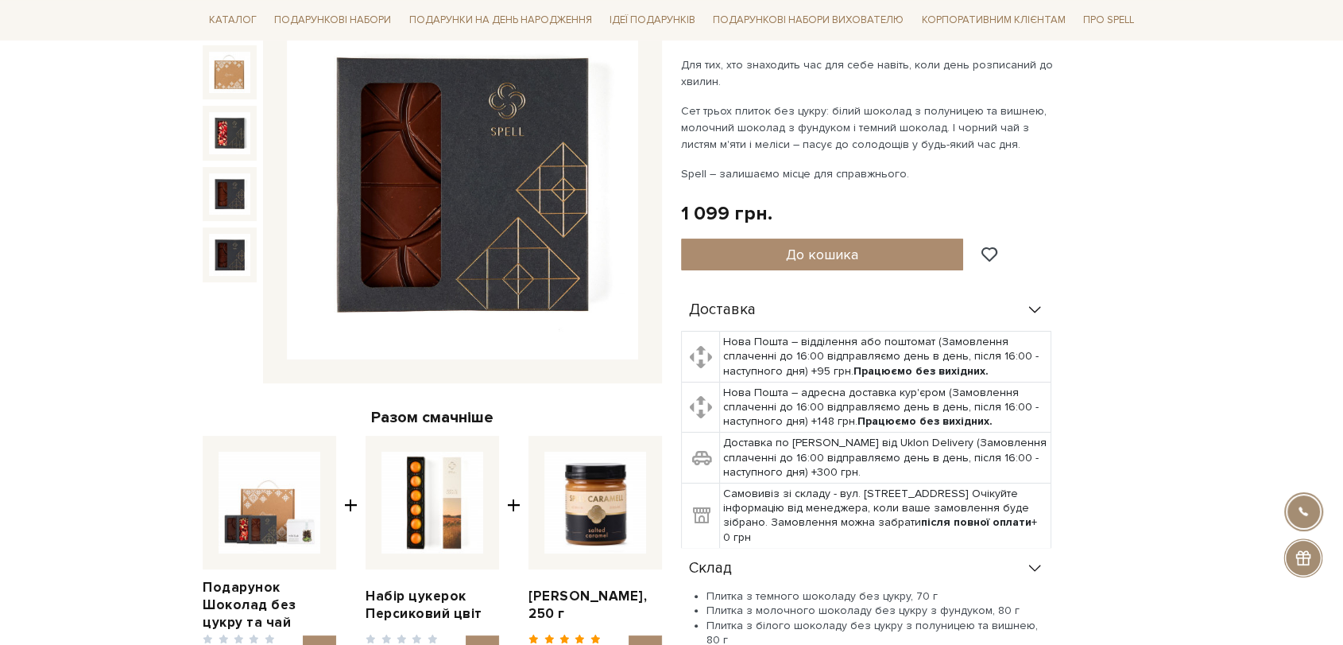
scroll to position [0, 0]
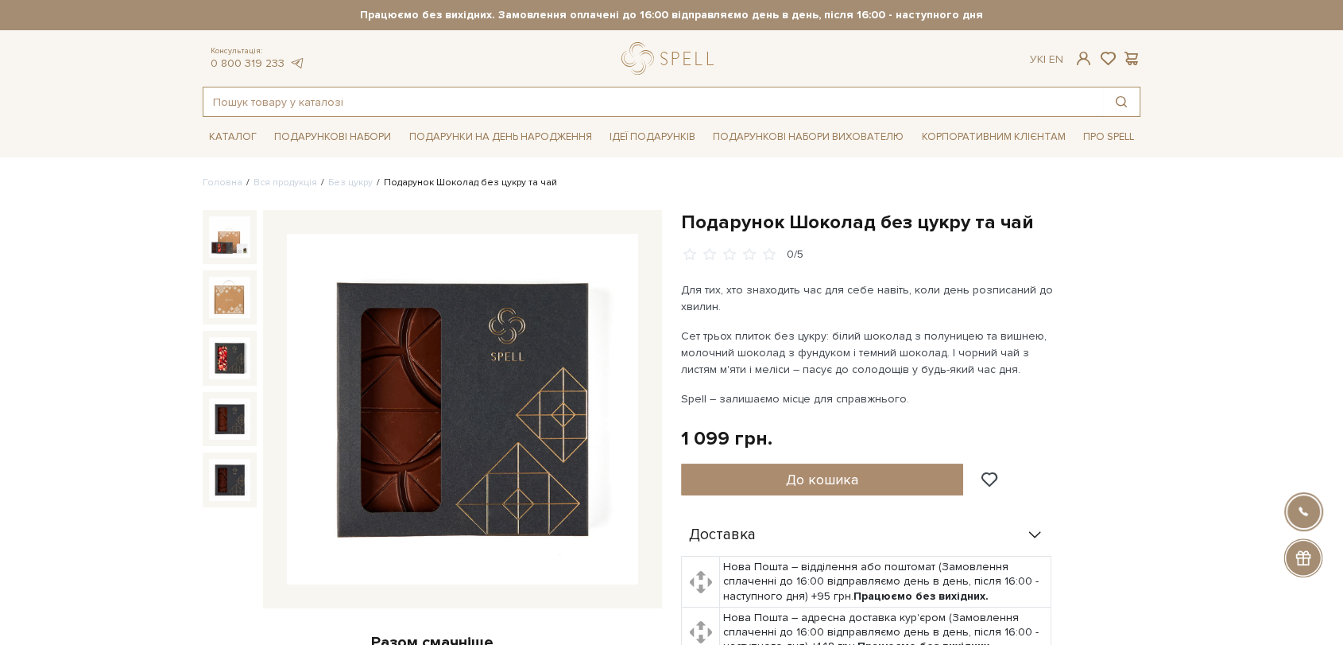
click at [481, 101] on input "text" at bounding box center [653, 101] width 900 height 29
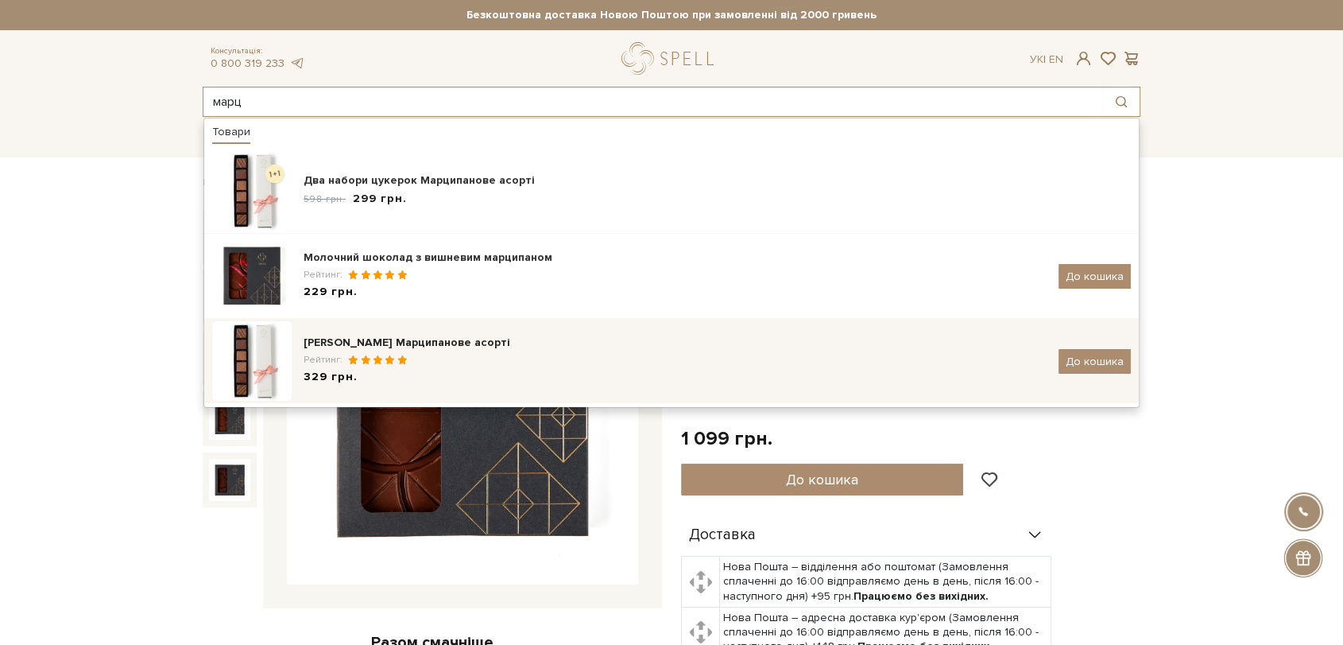
type input "марц"
click at [471, 346] on div "[PERSON_NAME] Марципанове асорті" at bounding box center [675, 343] width 743 height 16
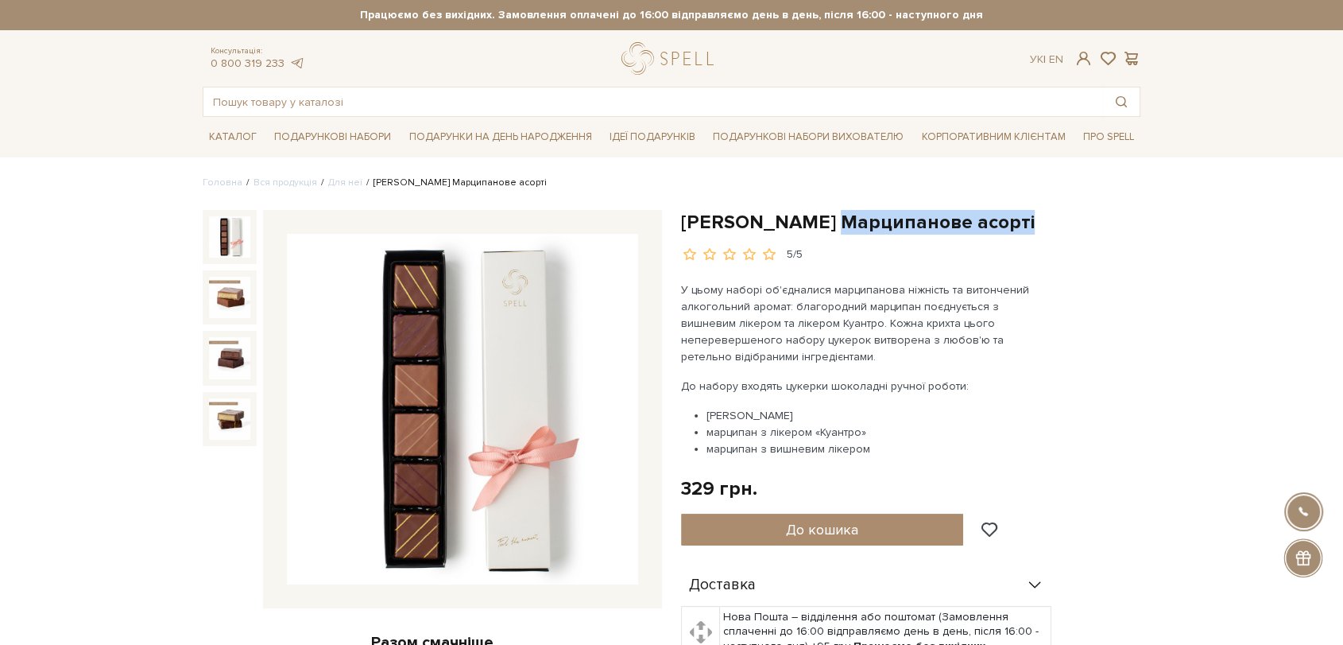
drag, startPoint x: 824, startPoint y: 217, endPoint x: 1069, endPoint y: 219, distance: 244.8
click at [1069, 219] on h1 "[PERSON_NAME] Марципанове асорті" at bounding box center [910, 222] width 459 height 25
copy h1 "Марципанове асорті"
drag, startPoint x: 1228, startPoint y: 246, endPoint x: 867, endPoint y: 237, distance: 361.0
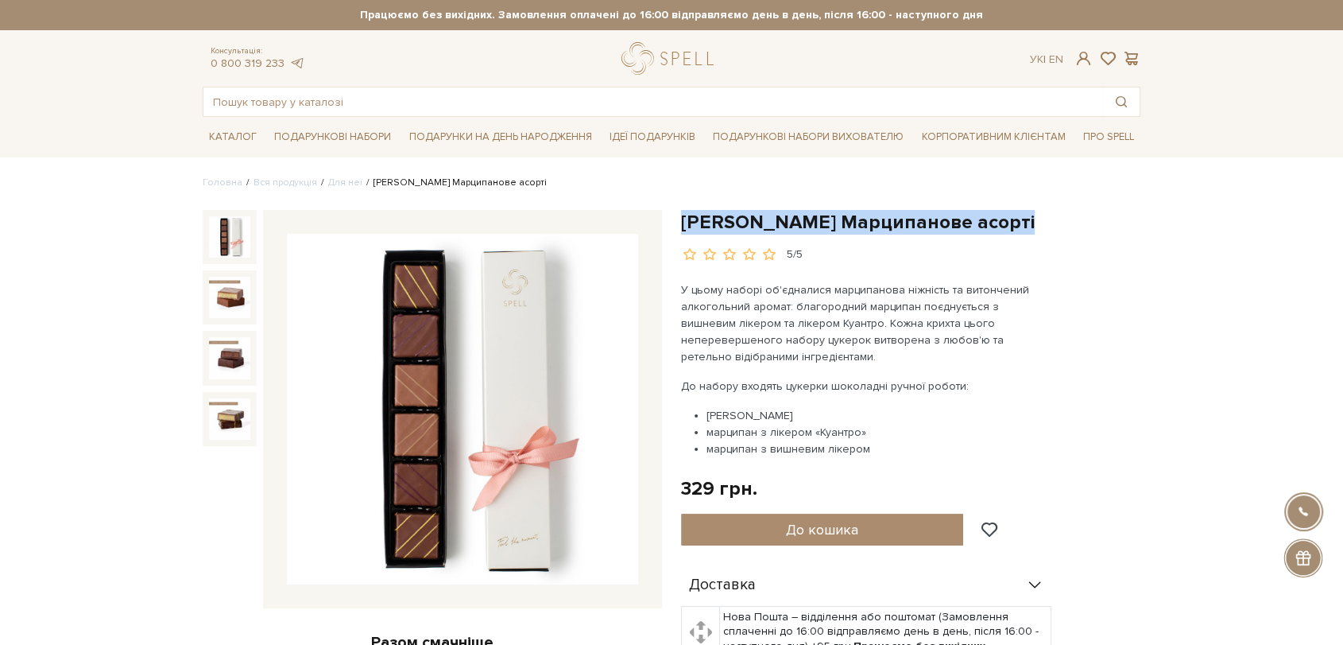
drag, startPoint x: 683, startPoint y: 220, endPoint x: 1005, endPoint y: 228, distance: 322.0
click at [1005, 228] on h1 "[PERSON_NAME] Марципанове асорті" at bounding box center [910, 222] width 459 height 25
copy h1 "[PERSON_NAME] Марципанове асорті"
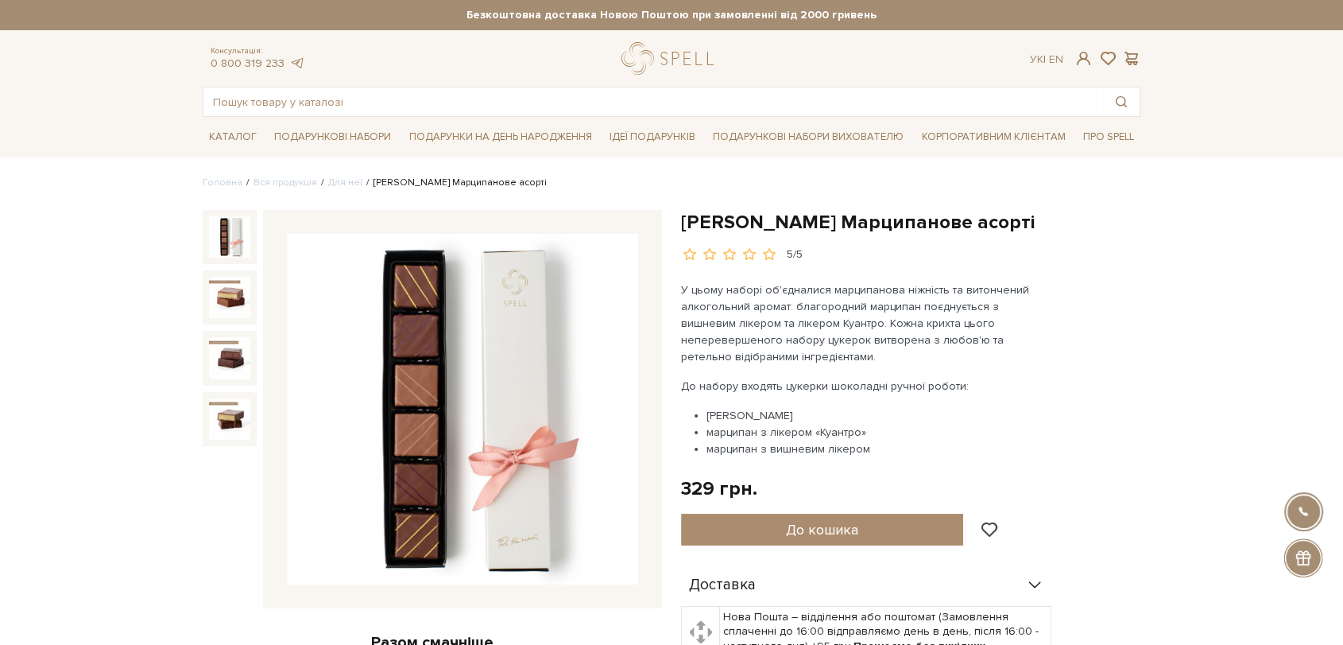
drag, startPoint x: 517, startPoint y: 357, endPoint x: 1222, endPoint y: 239, distance: 714.7
